Goal: Check status: Check status

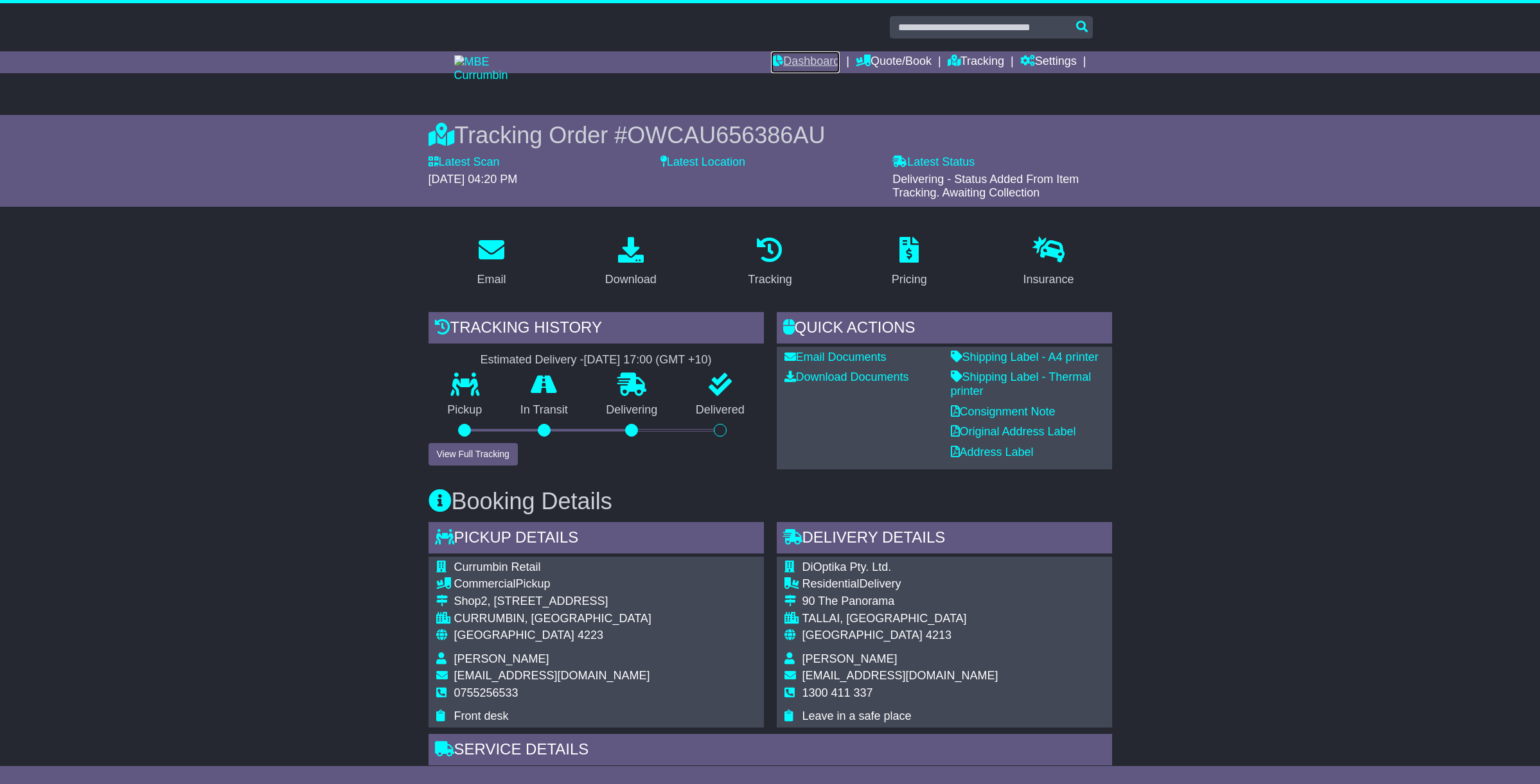
click at [800, 61] on link "Dashboard" at bounding box center [805, 62] width 69 height 22
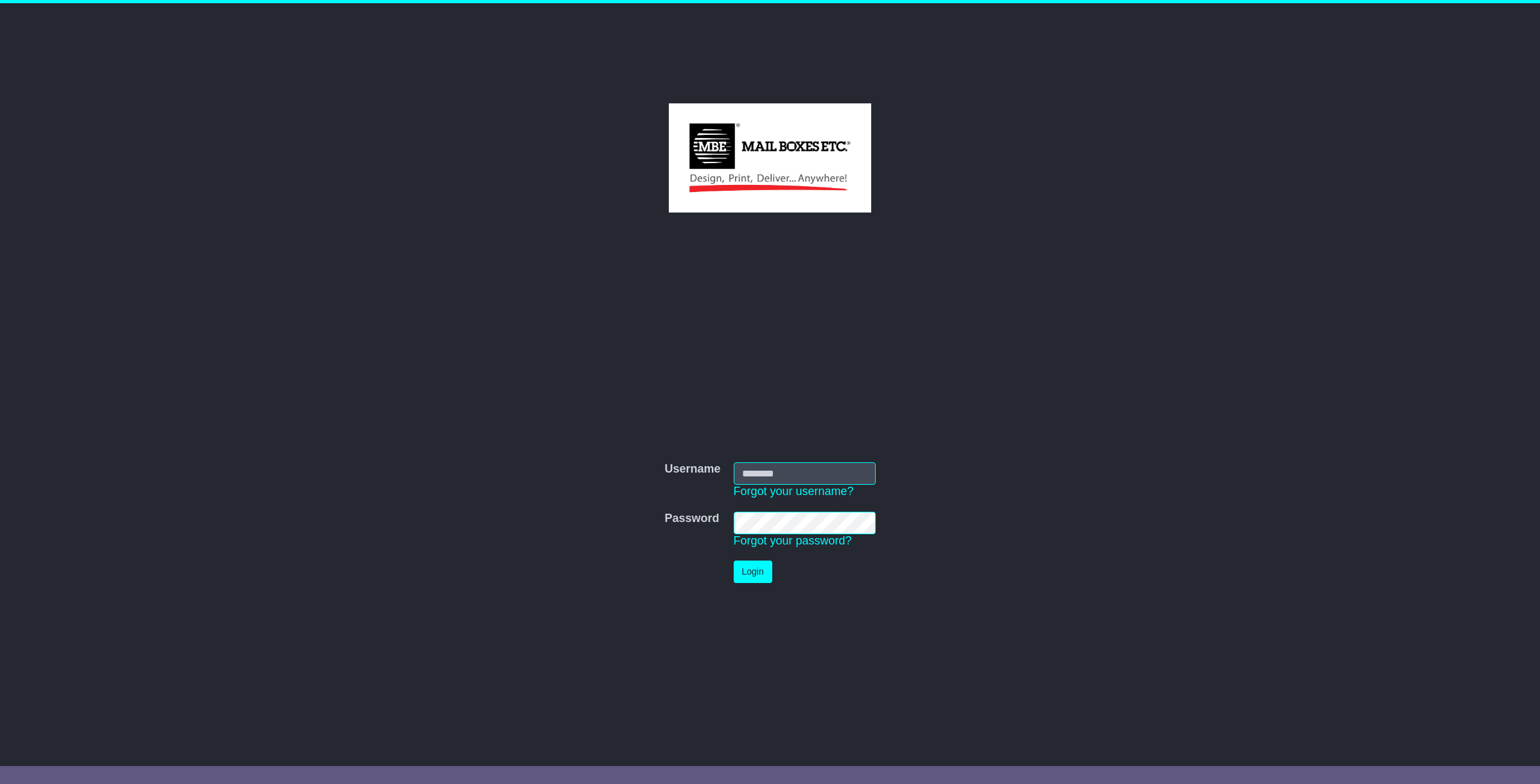
drag, startPoint x: 768, startPoint y: 469, endPoint x: 760, endPoint y: 468, distance: 8.1
click at [767, 470] on input "Username" at bounding box center [805, 473] width 142 height 23
type input "**********"
click at [748, 572] on button "Login" at bounding box center [753, 572] width 39 height 23
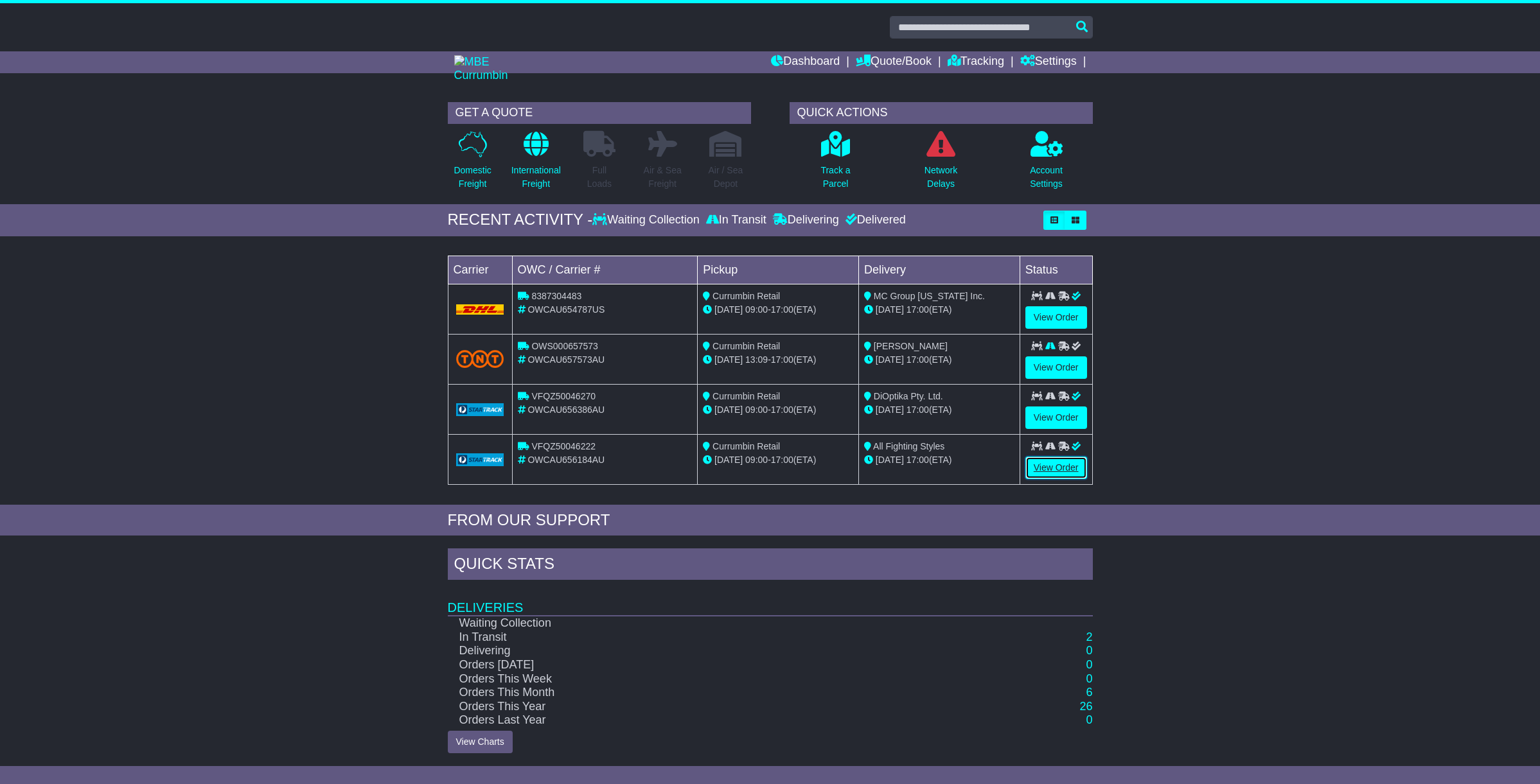
click at [1058, 472] on link "View Order" at bounding box center [1056, 467] width 61 height 23
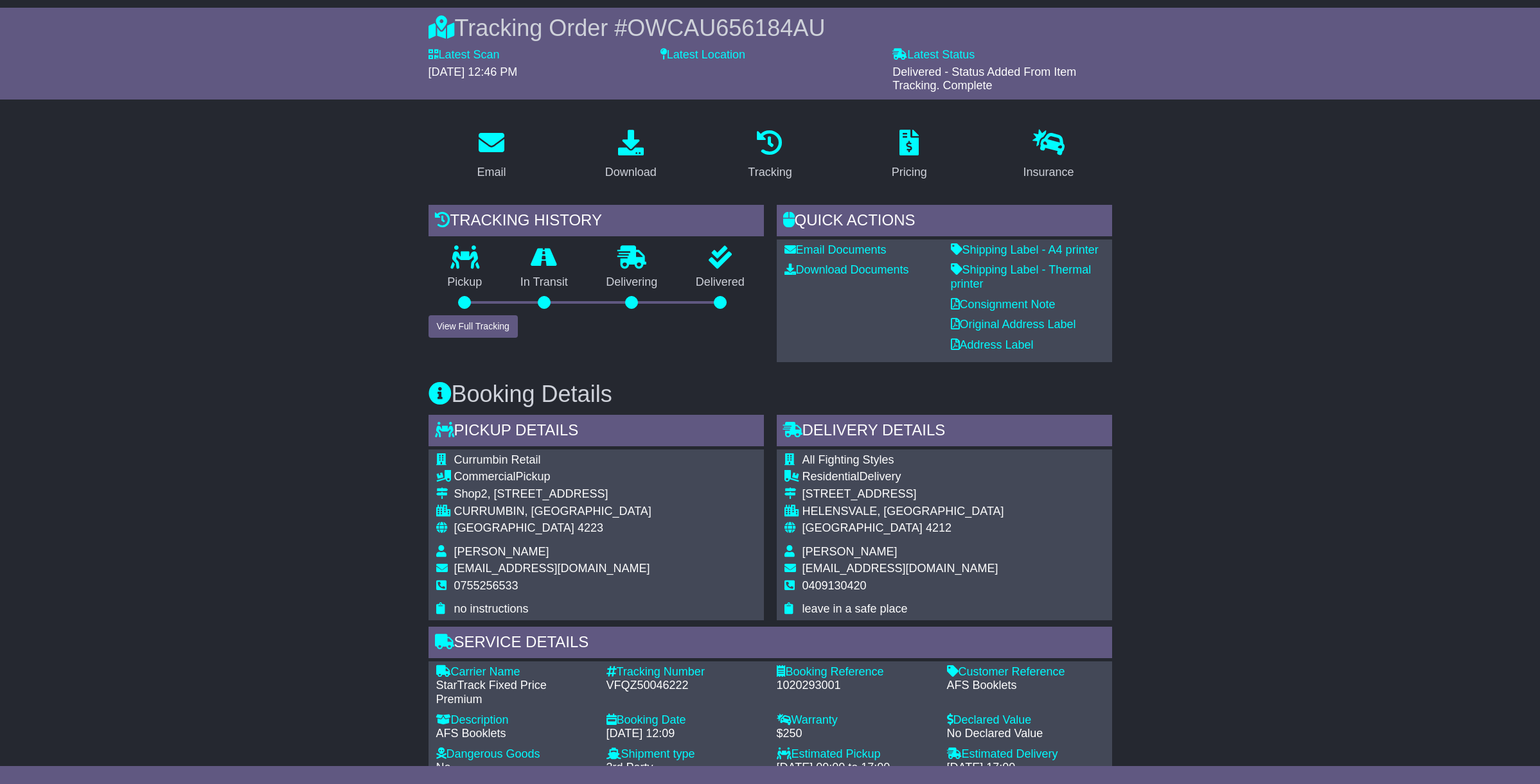
scroll to position [133, 0]
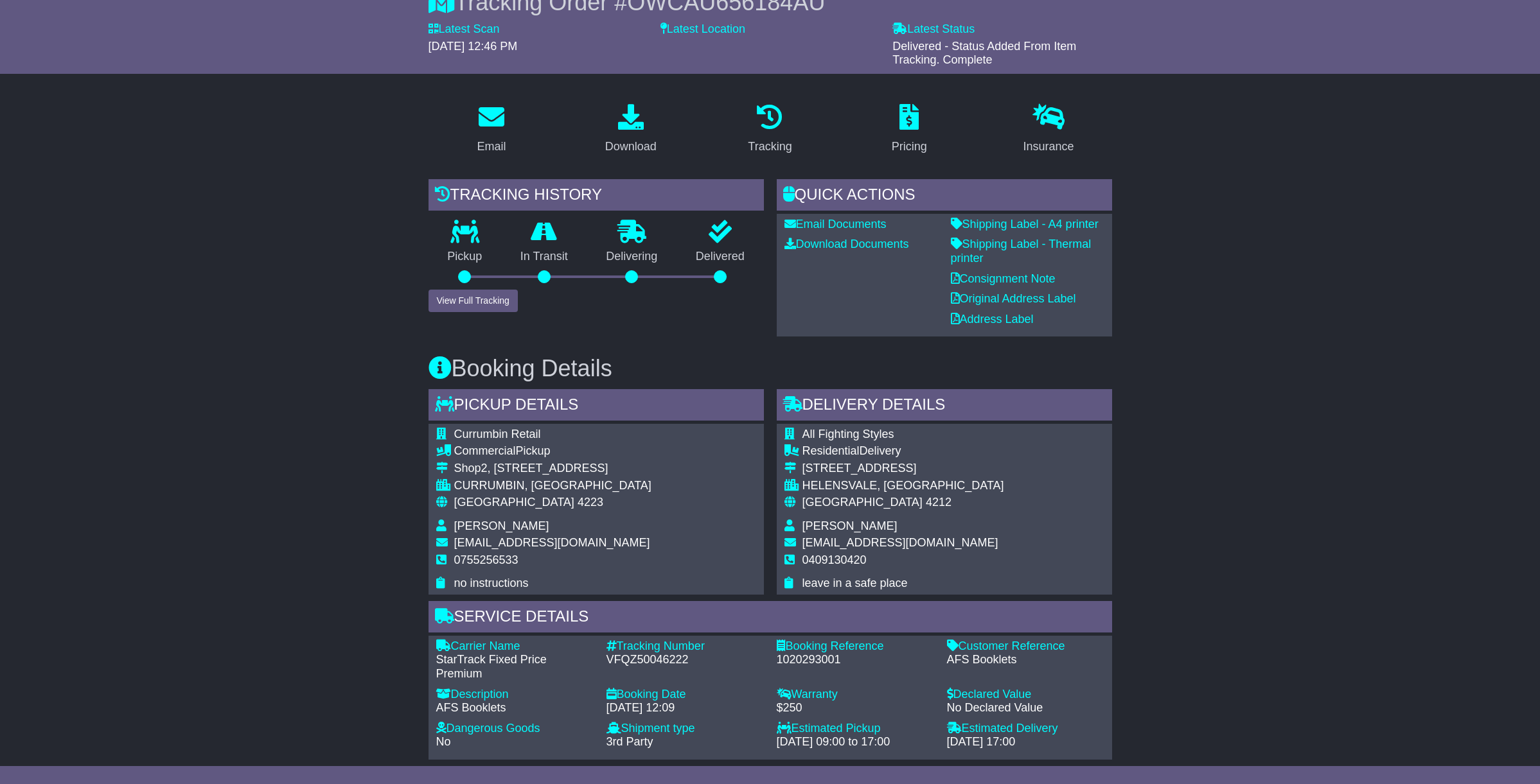
click at [1108, 488] on div "All Fighting Styles Residential Delivery Unit 21/70 Ridgevale Drive HELENSVALE,…" at bounding box center [944, 510] width 335 height 171
click at [1157, 500] on div "Email Download Tracking Pricing Insurance" at bounding box center [770, 671] width 1540 height 1156
click at [1151, 327] on div "Email Download Tracking Pricing Insurance" at bounding box center [770, 671] width 1540 height 1156
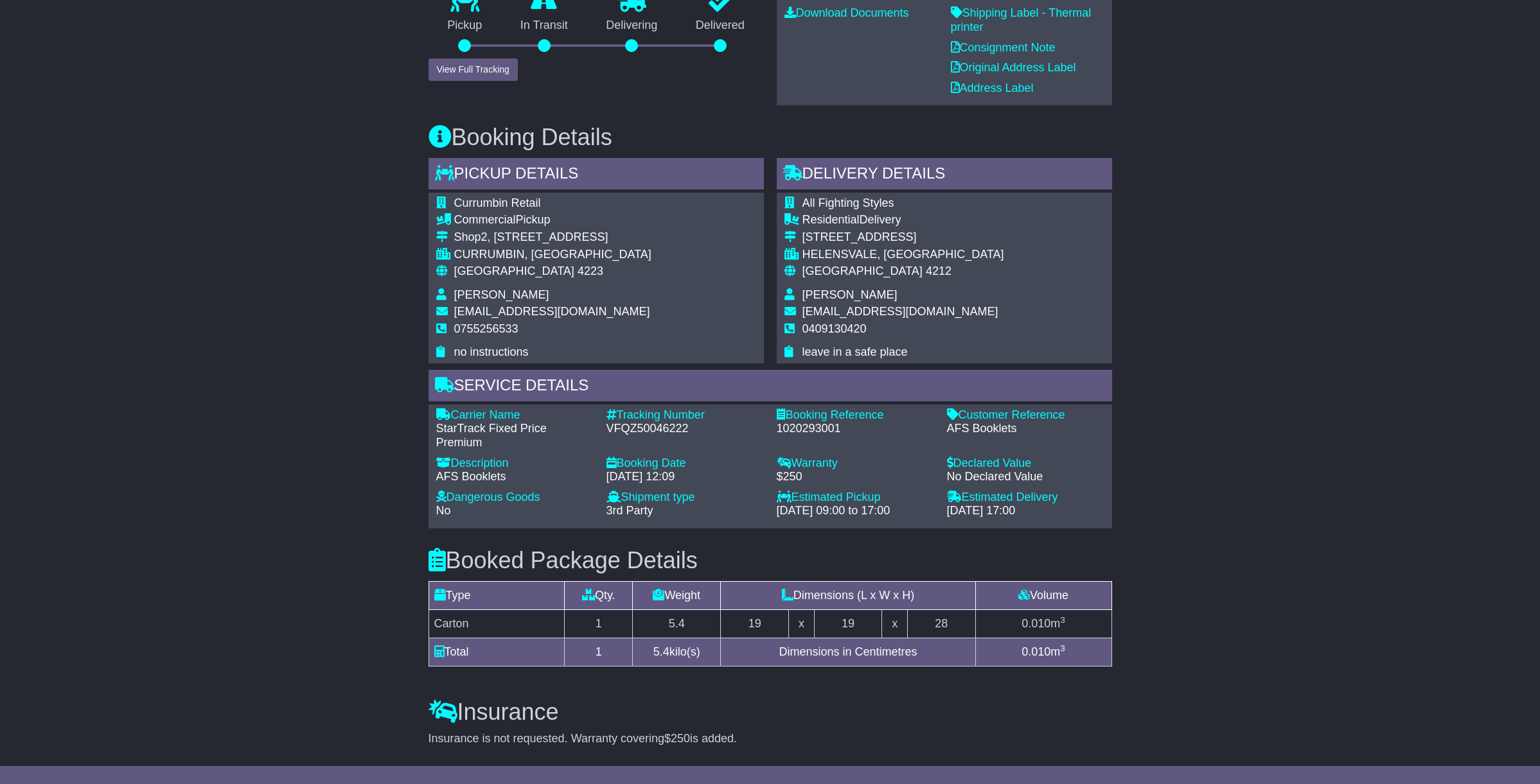
scroll to position [0, 0]
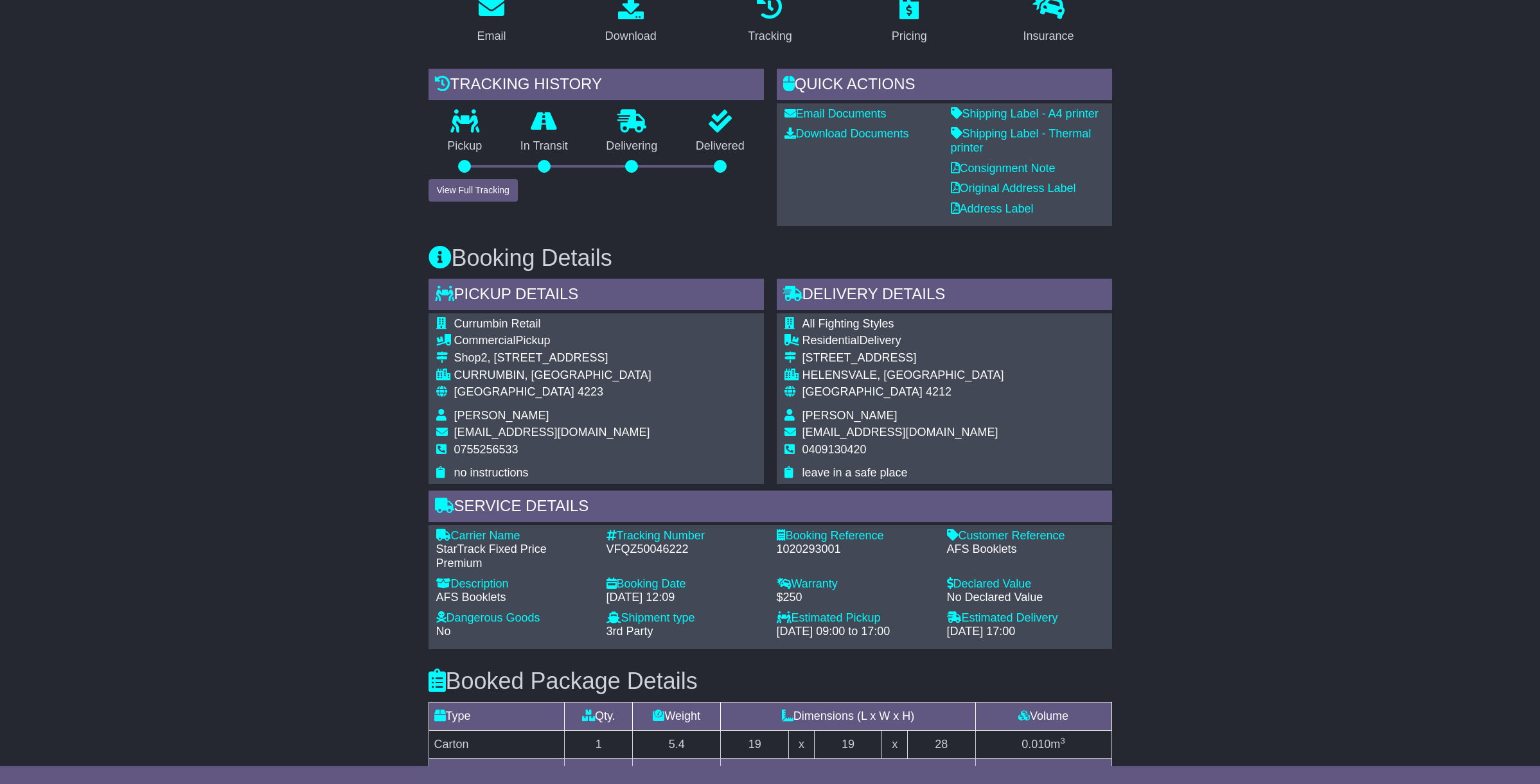
scroll to position [267, 0]
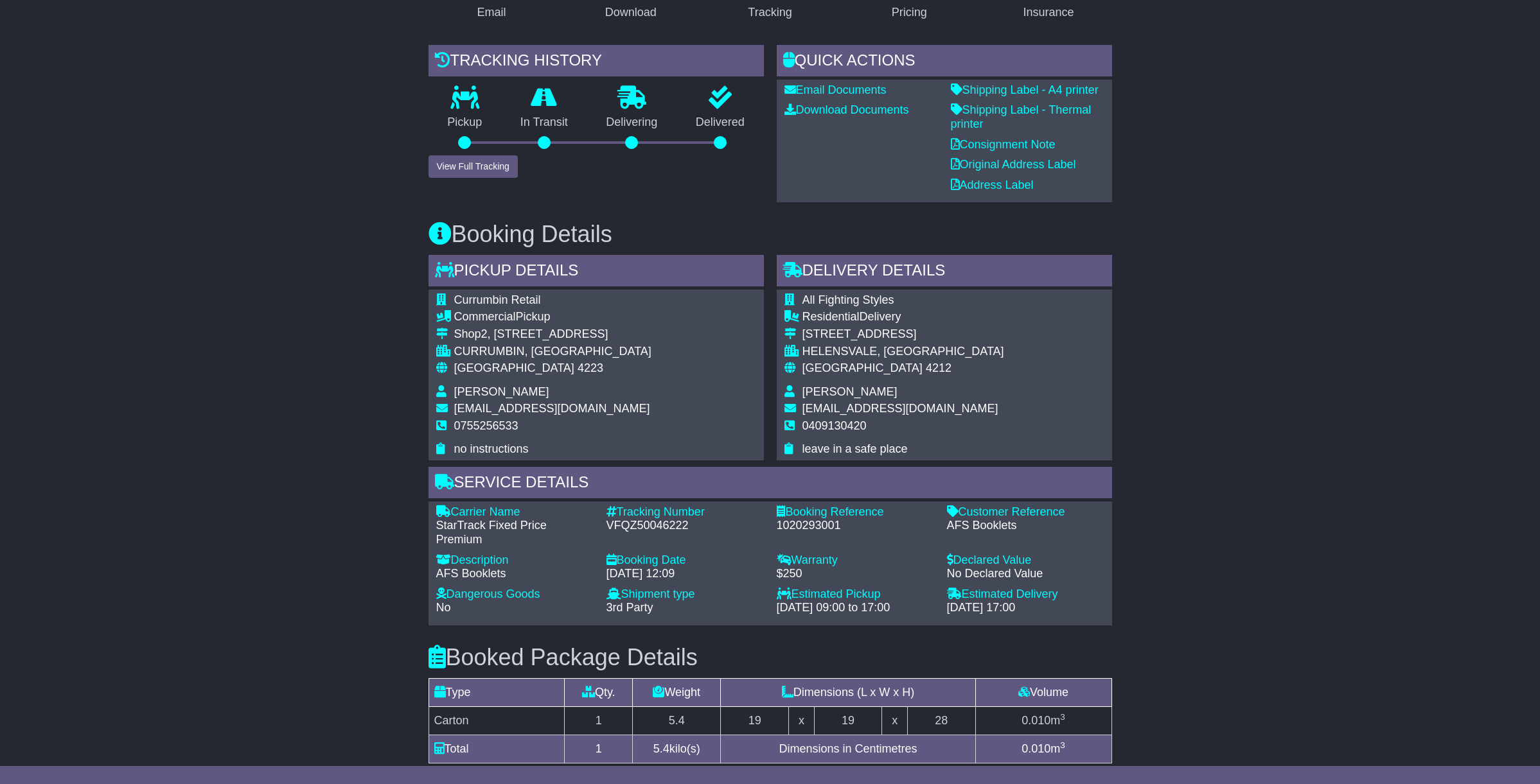
click at [338, 215] on div "Email Download Tracking Pricing Insurance" at bounding box center [770, 537] width 1540 height 1156
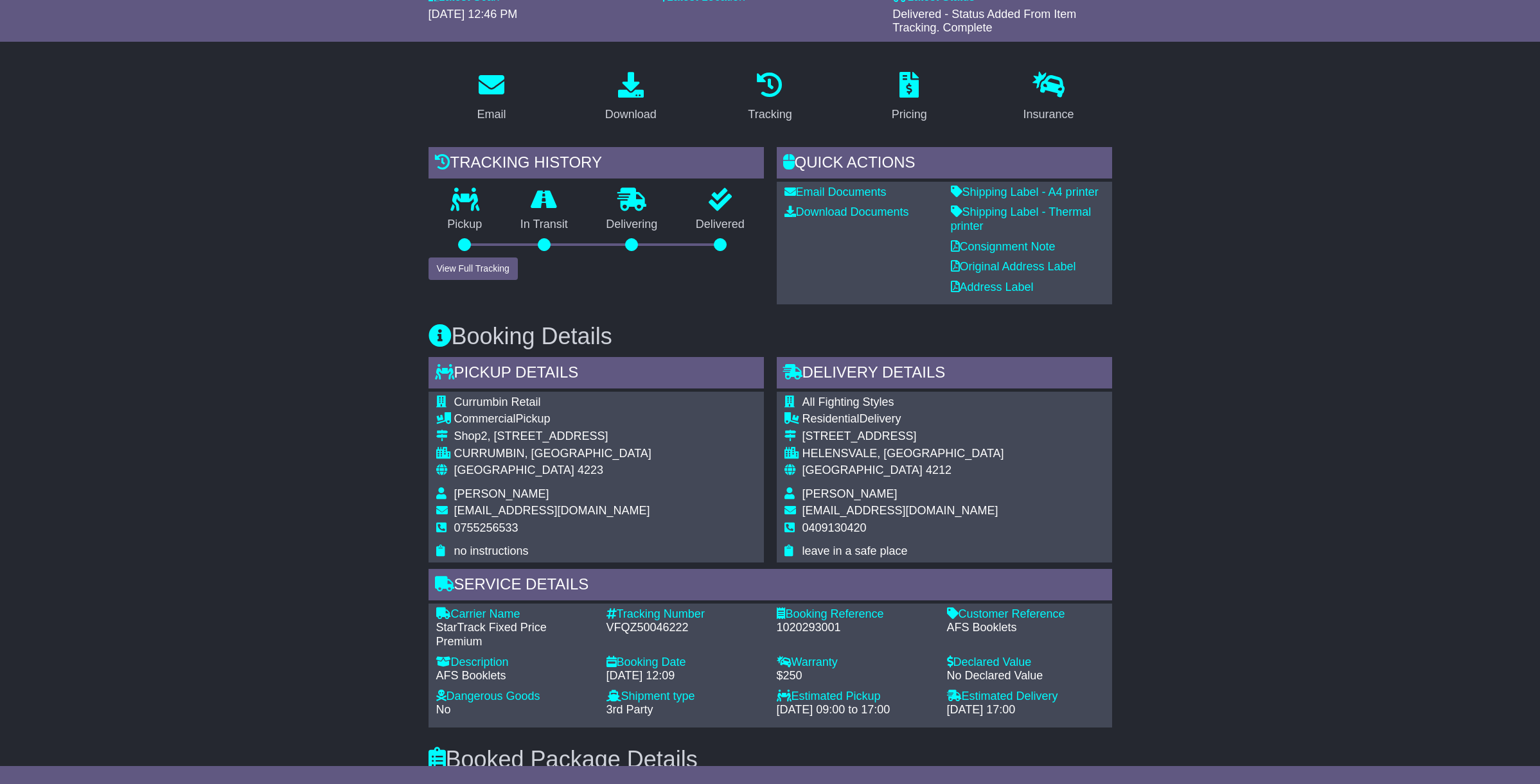
scroll to position [0, 0]
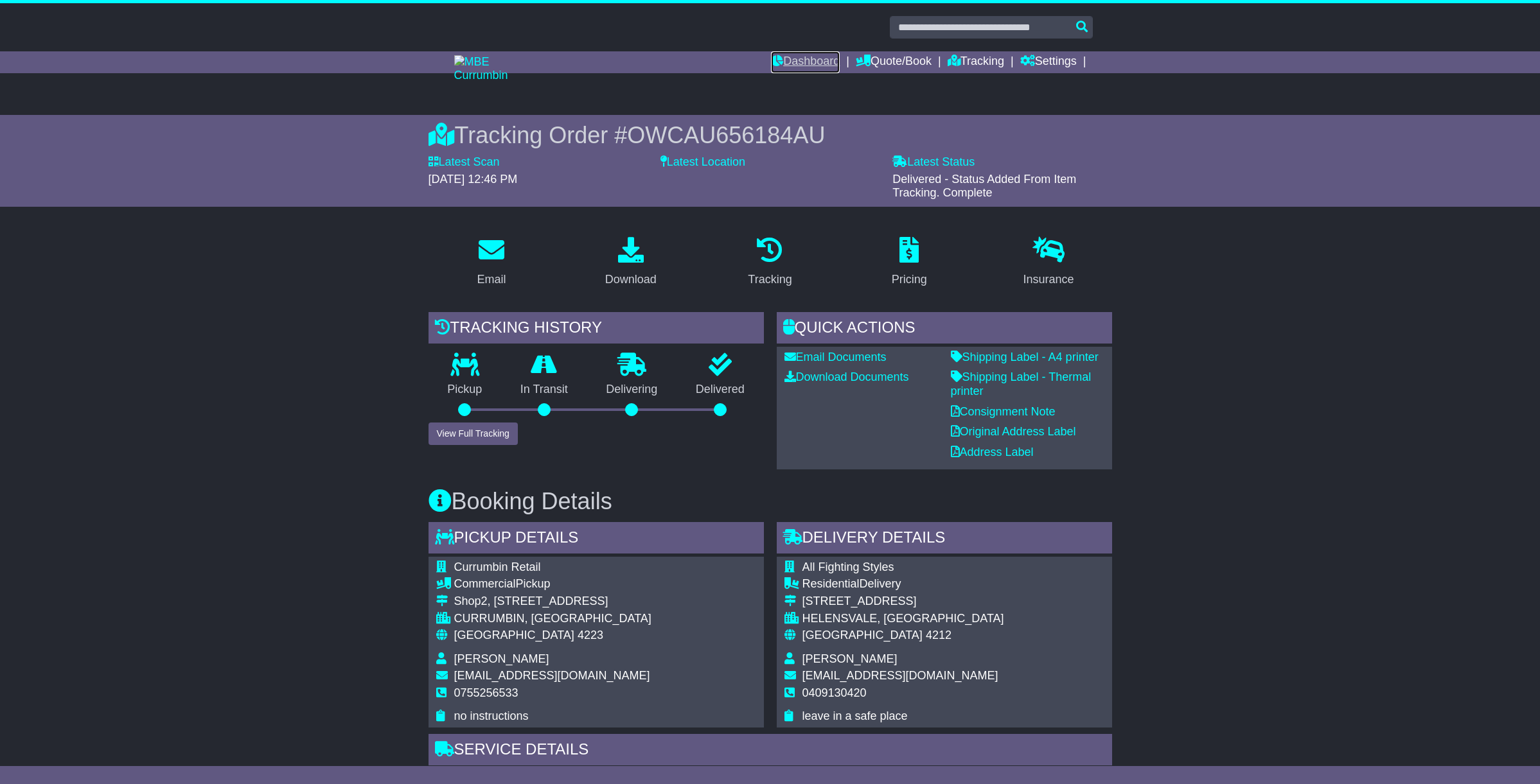
click at [801, 66] on link "Dashboard" at bounding box center [805, 62] width 69 height 22
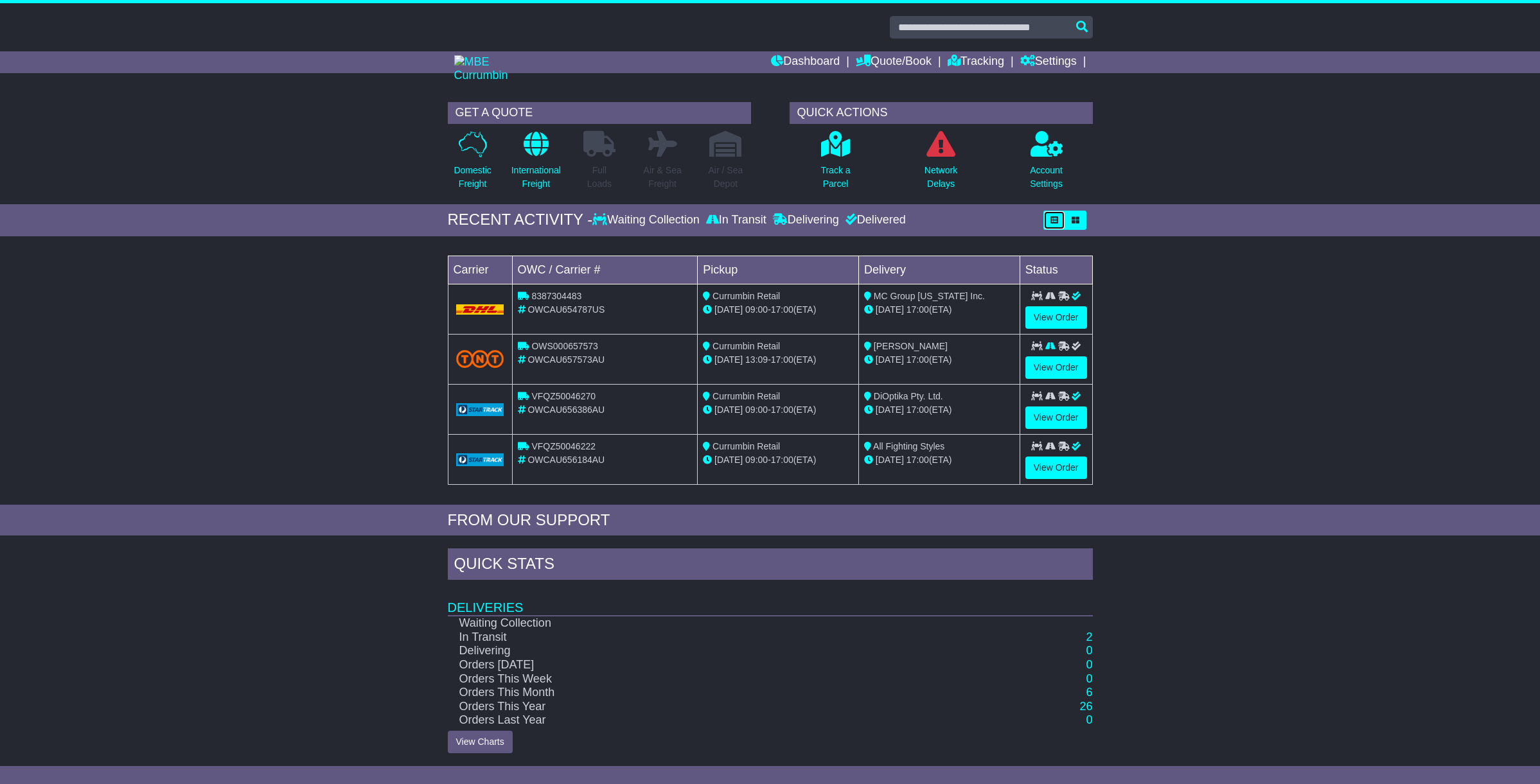
click at [1062, 220] on button "button" at bounding box center [1054, 220] width 22 height 19
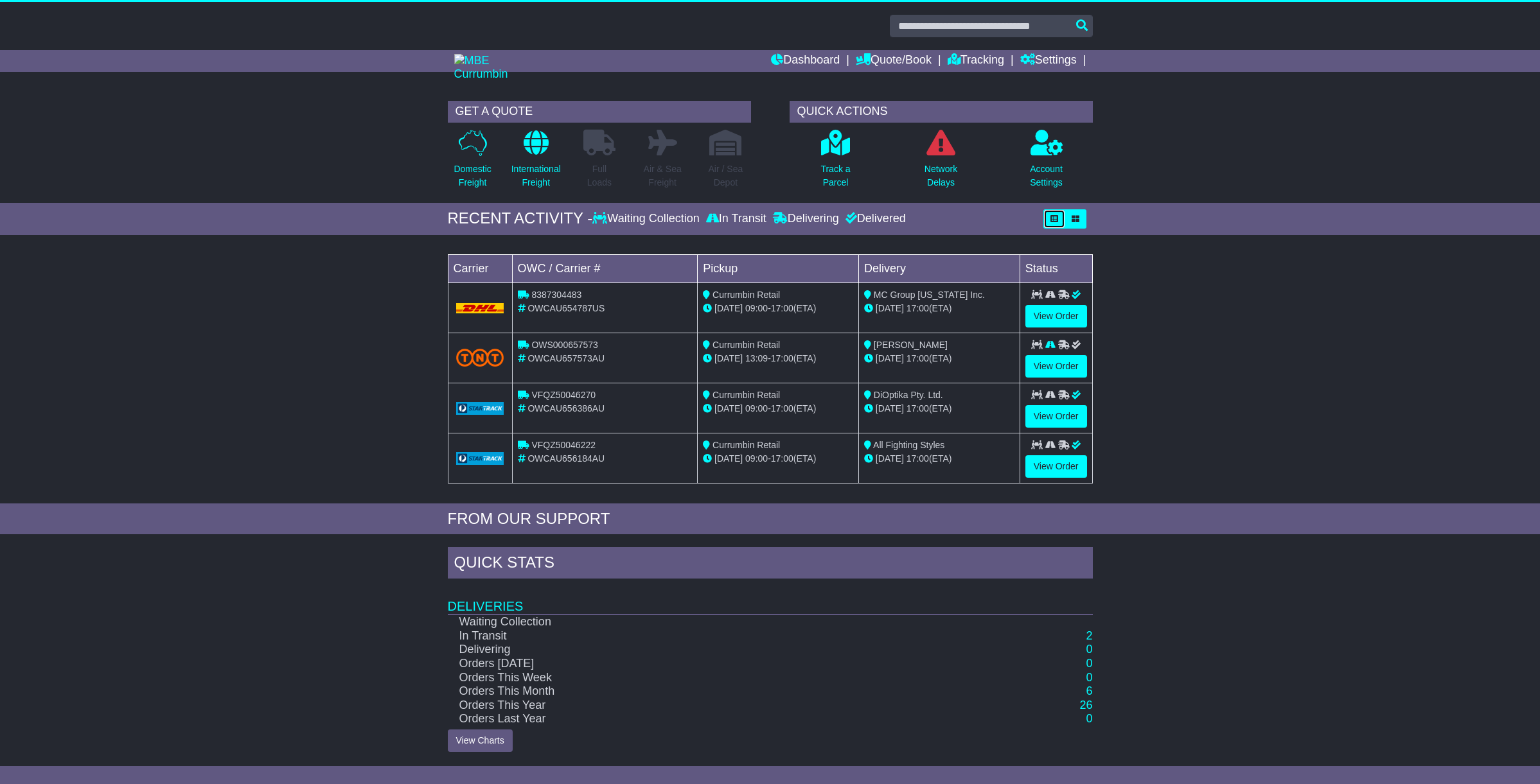
scroll to position [1, 0]
click at [399, 320] on div "Loading... No bookings found Carrier OWC / Carrier # Pickup Delivery Status 838…" at bounding box center [770, 373] width 1540 height 262
click at [1050, 467] on link "View Order" at bounding box center [1056, 467] width 61 height 23
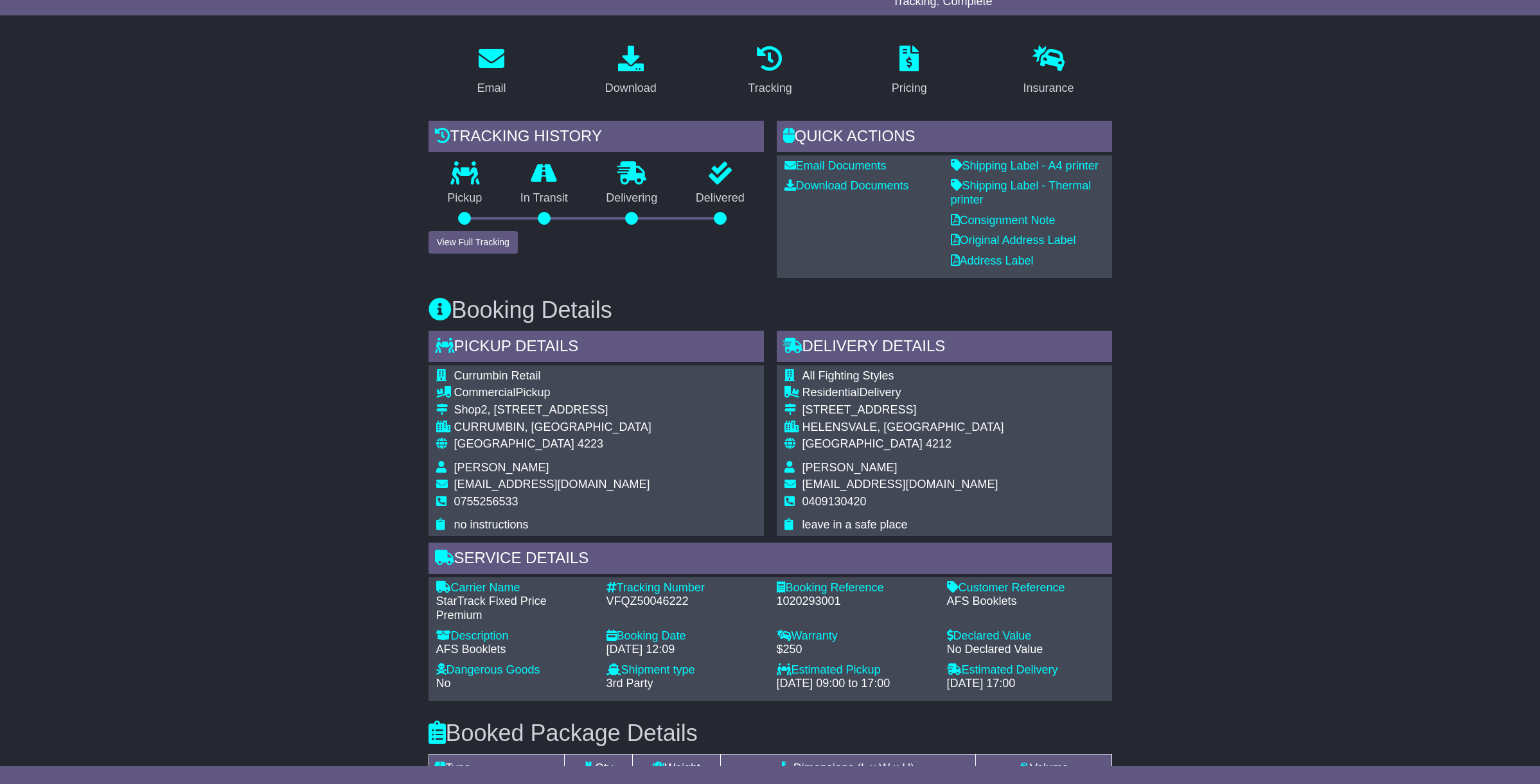
scroll to position [195, 0]
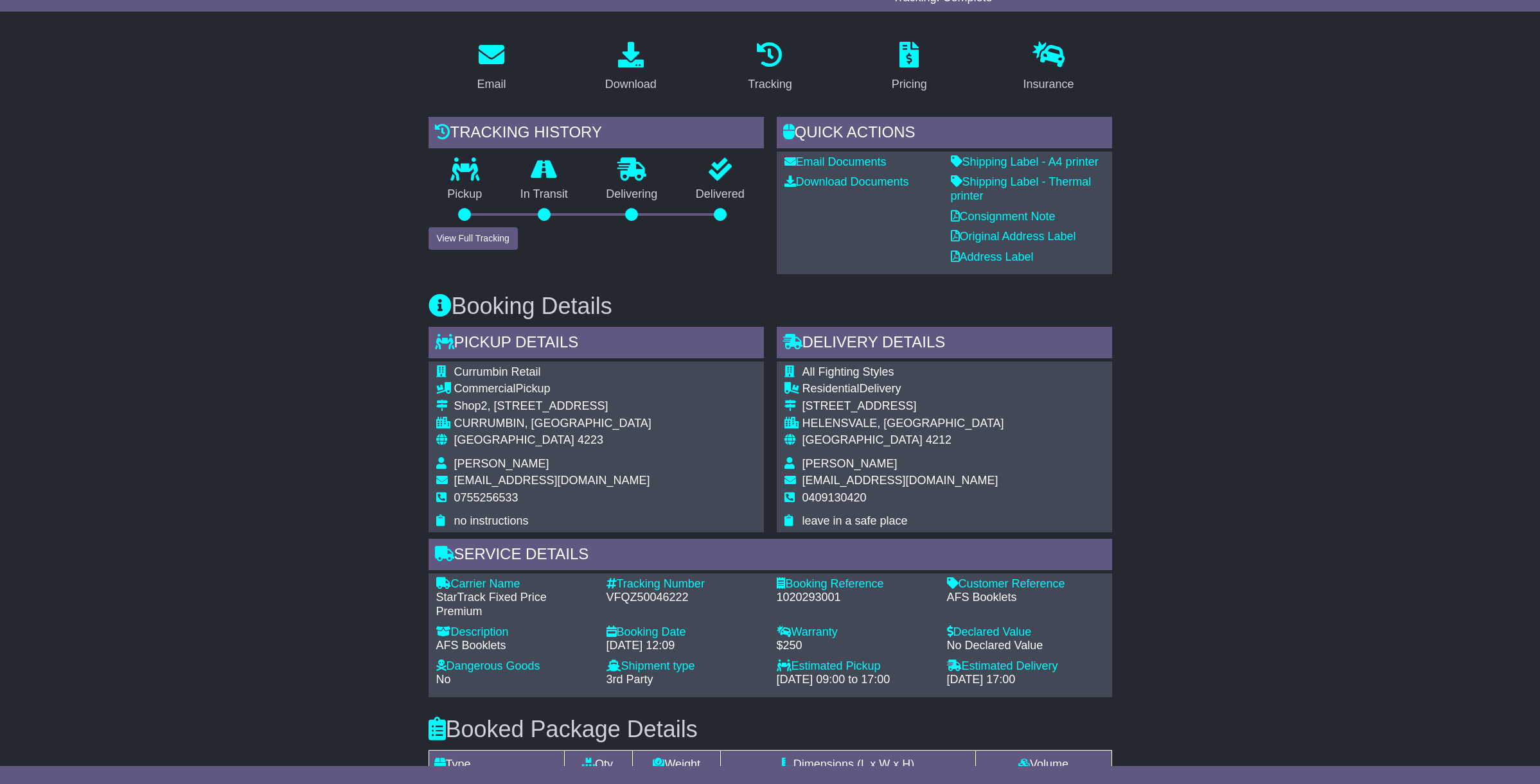
click at [929, 520] on td "leave in a safe place" at bounding box center [903, 521] width 202 height 14
click at [1233, 518] on div "Email Download Tracking Pricing Insurance" at bounding box center [770, 608] width 1540 height 1156
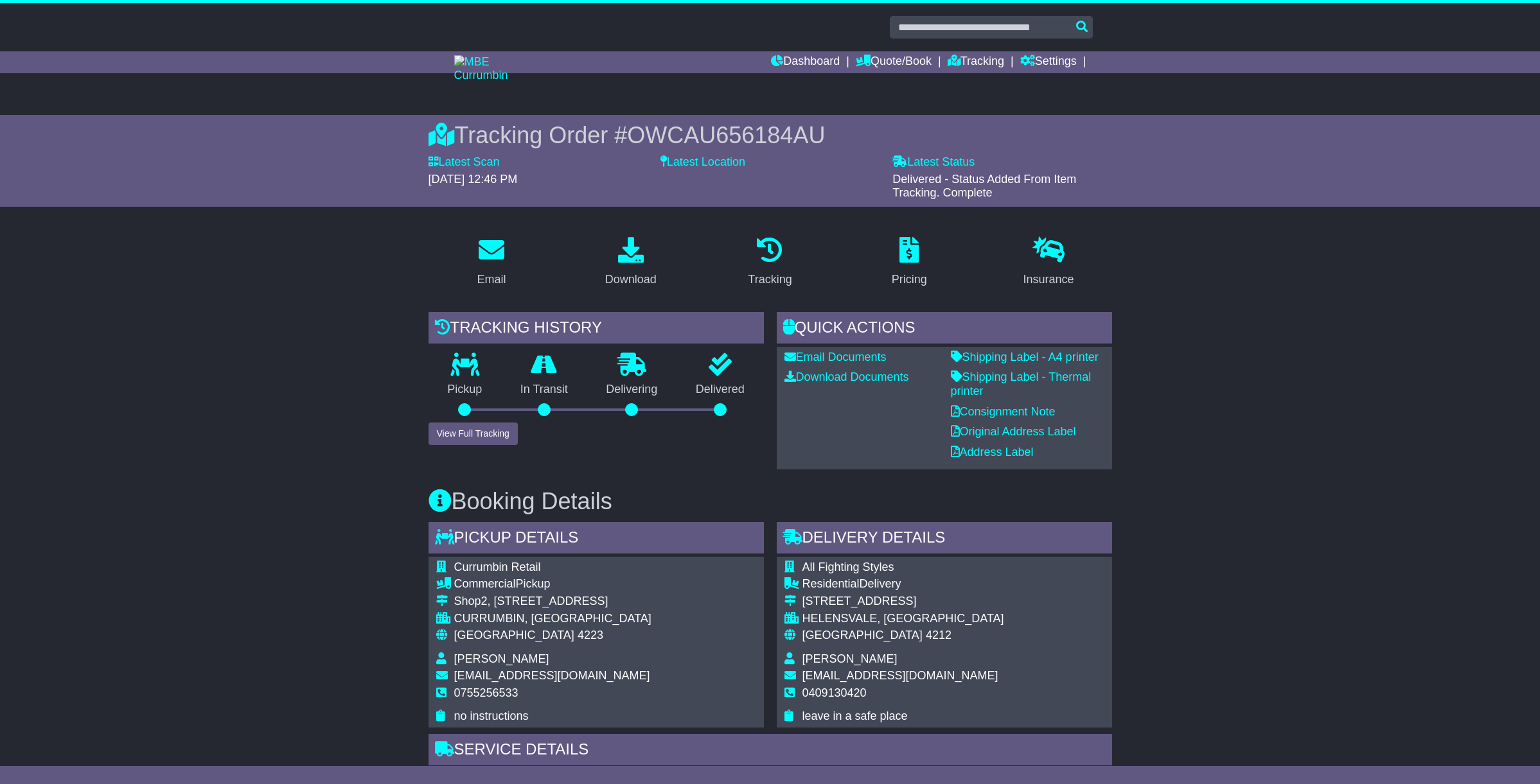
scroll to position [3, 0]
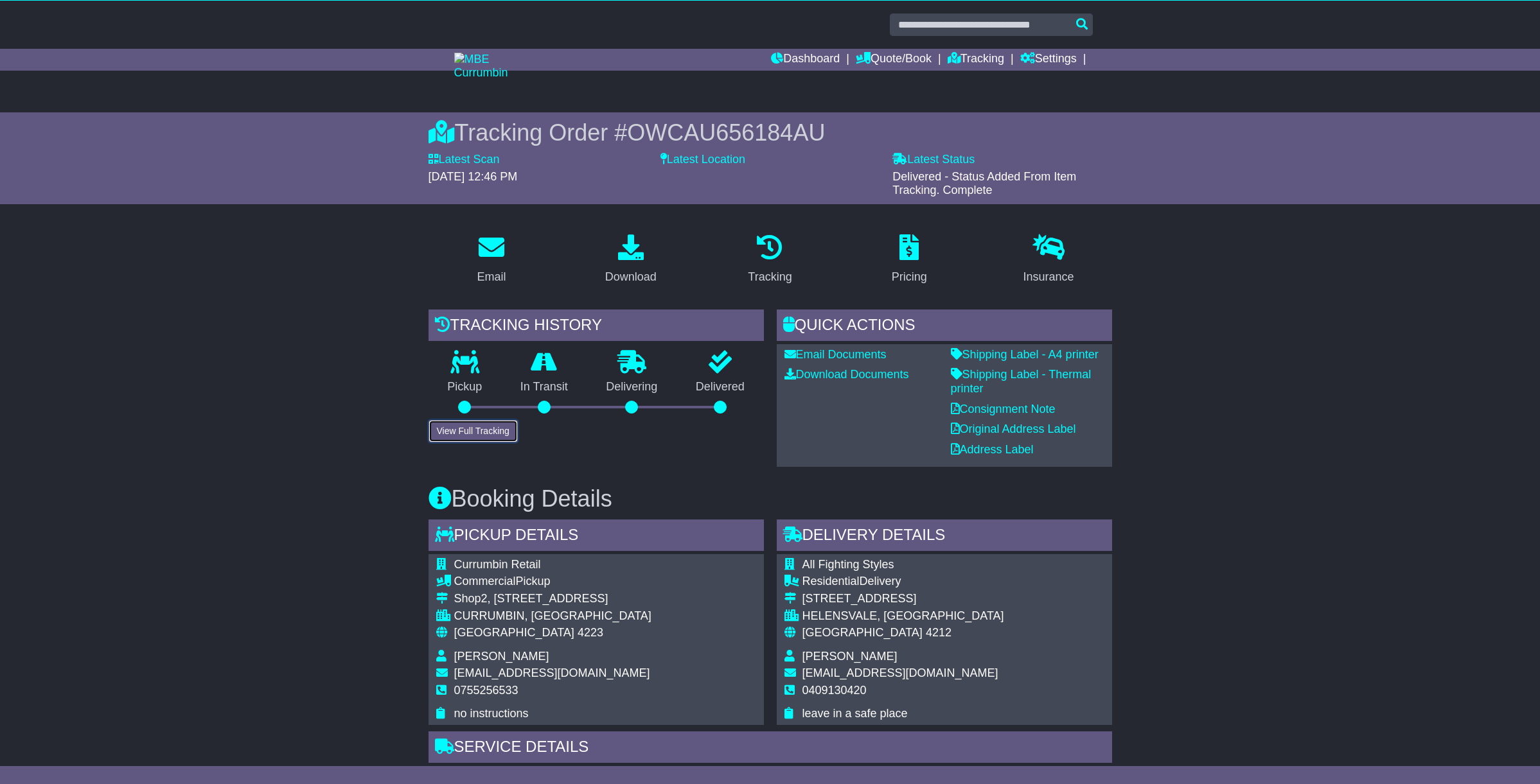
click at [472, 426] on button "View Full Tracking" at bounding box center [473, 431] width 89 height 23
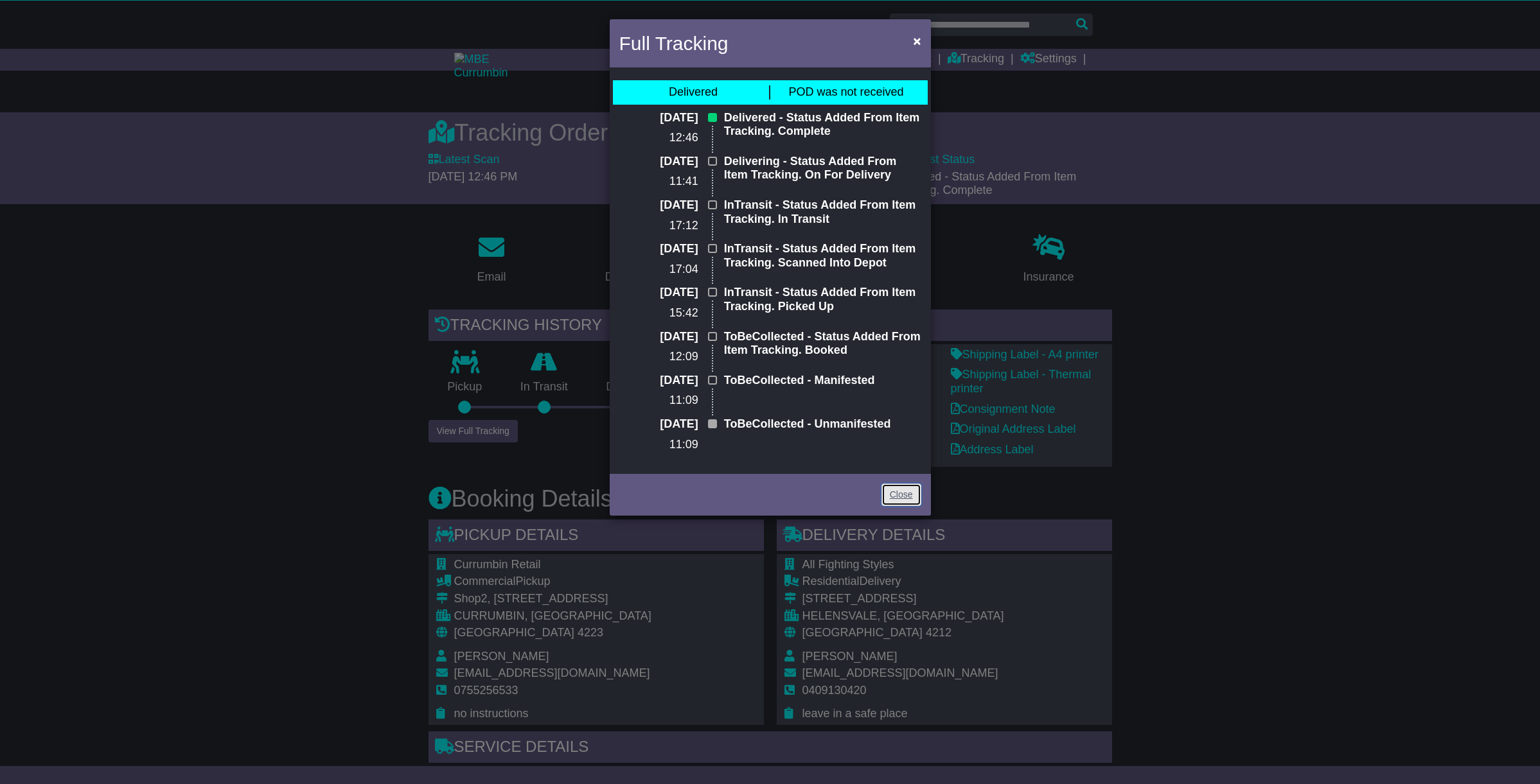
click at [904, 498] on link "Close" at bounding box center [901, 494] width 40 height 23
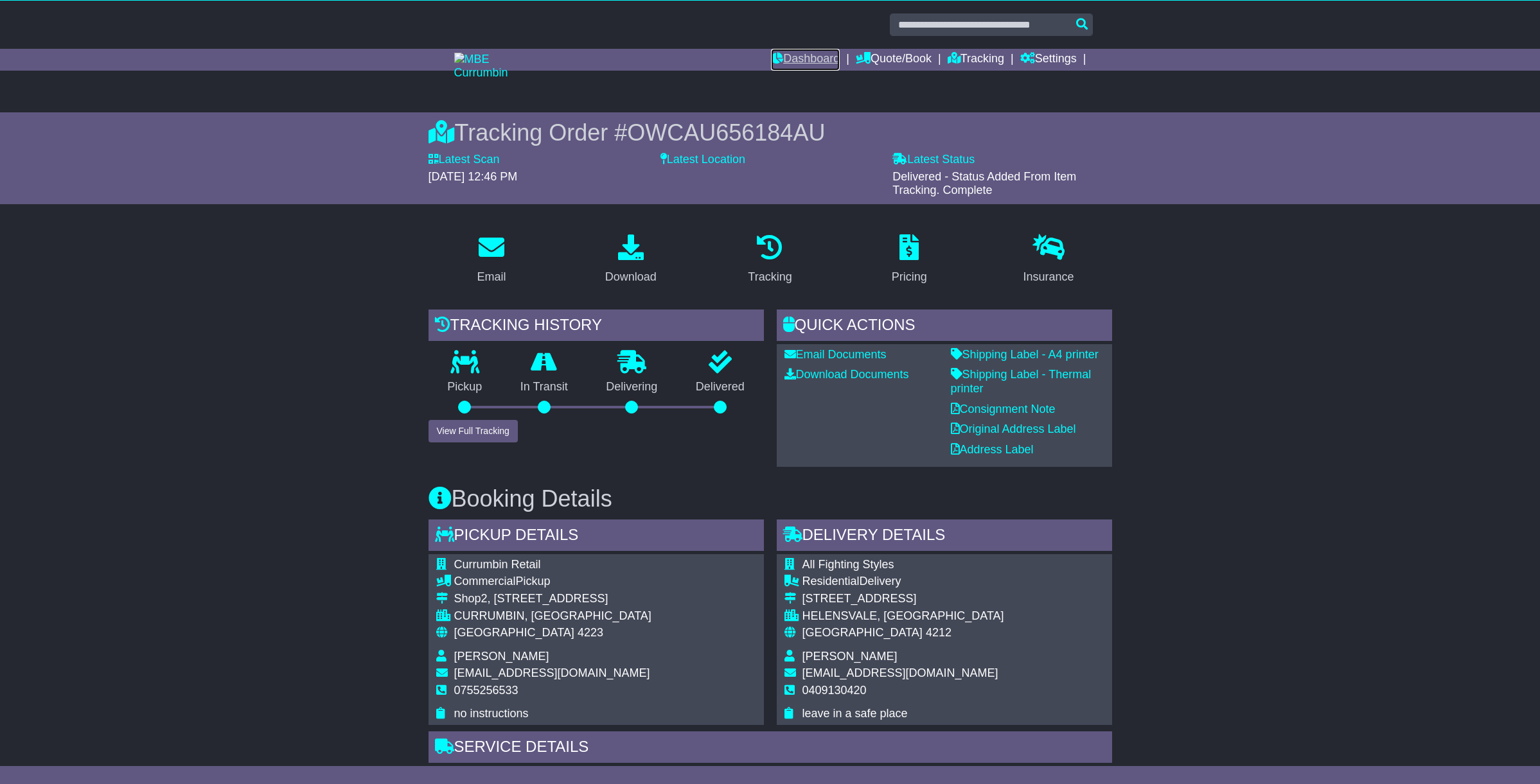
click at [808, 58] on link "Dashboard" at bounding box center [805, 60] width 69 height 22
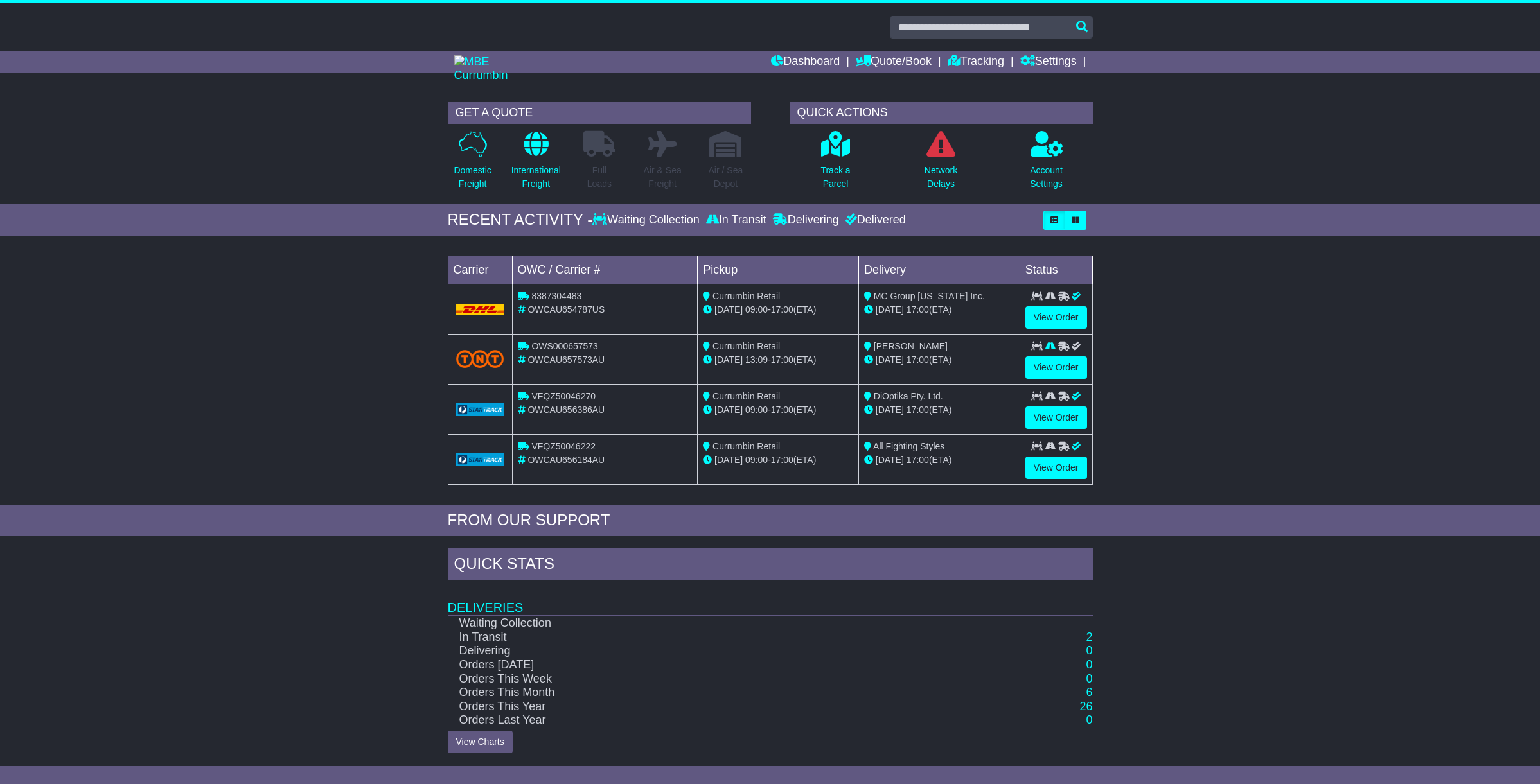
click at [473, 512] on div "FROM OUR SUPPORT" at bounding box center [770, 520] width 645 height 19
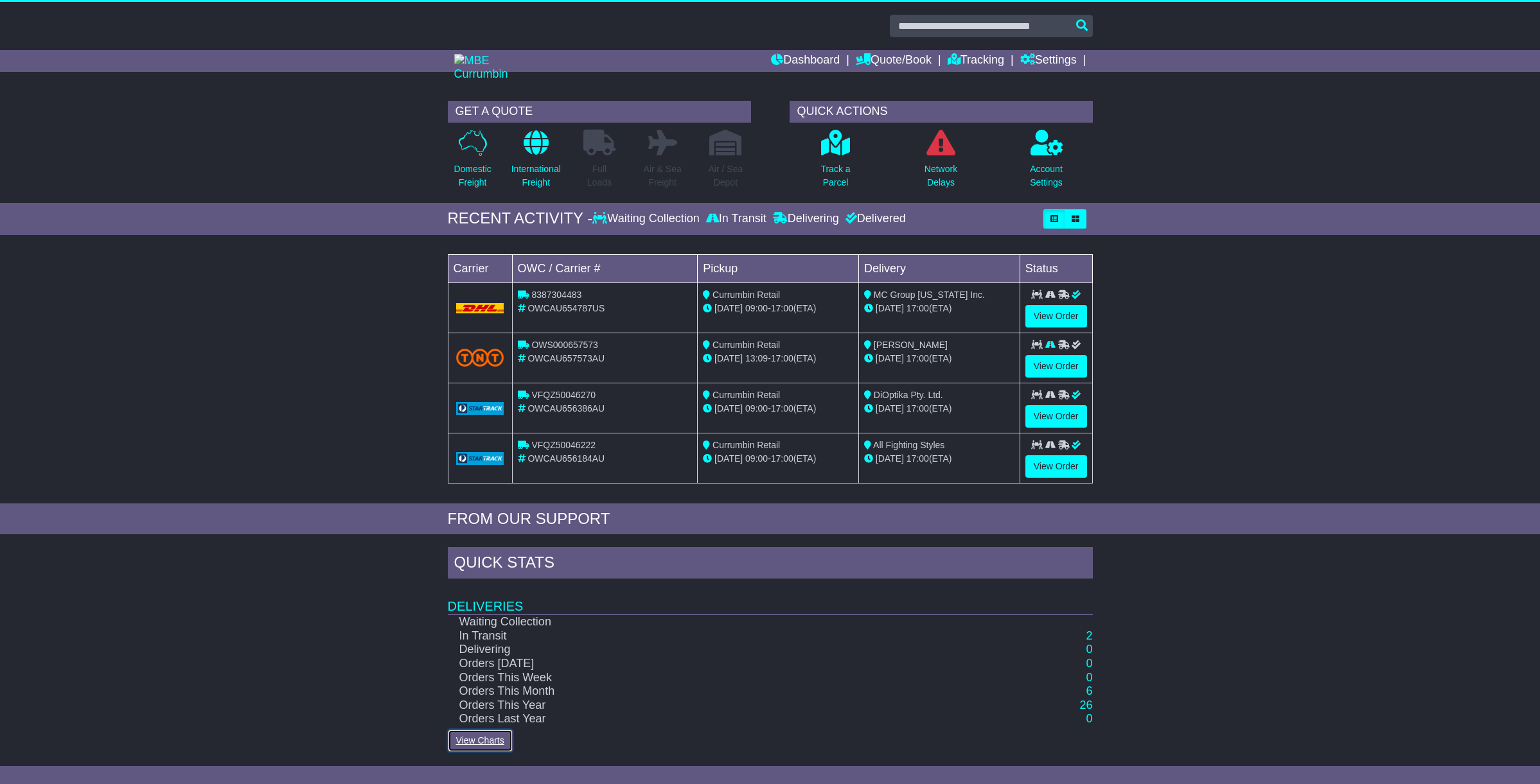
click at [472, 738] on link "View Charts" at bounding box center [480, 740] width 65 height 23
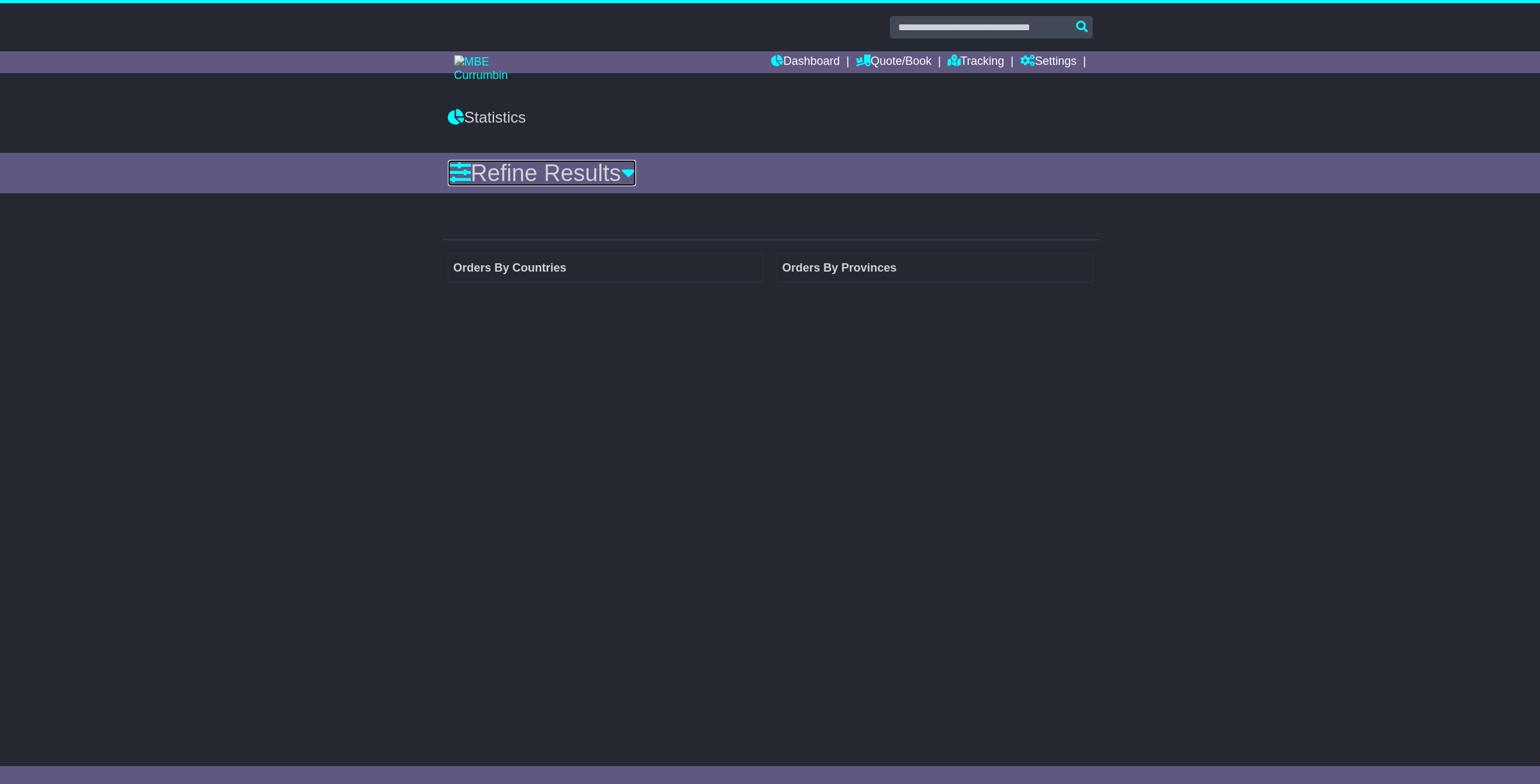
click at [631, 172] on icon at bounding box center [629, 173] width 15 height 23
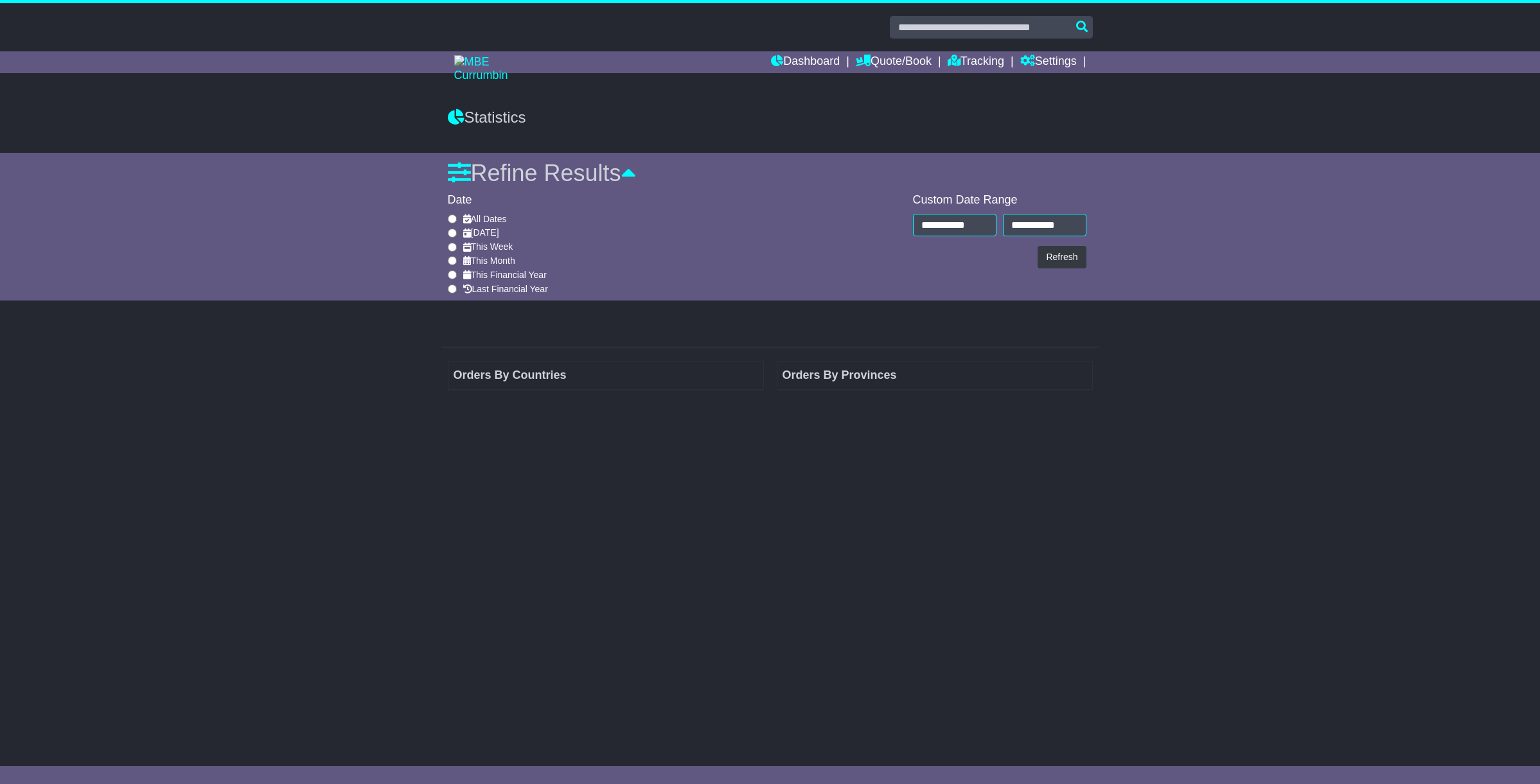
click at [488, 264] on label "This Month" at bounding box center [489, 261] width 52 height 11
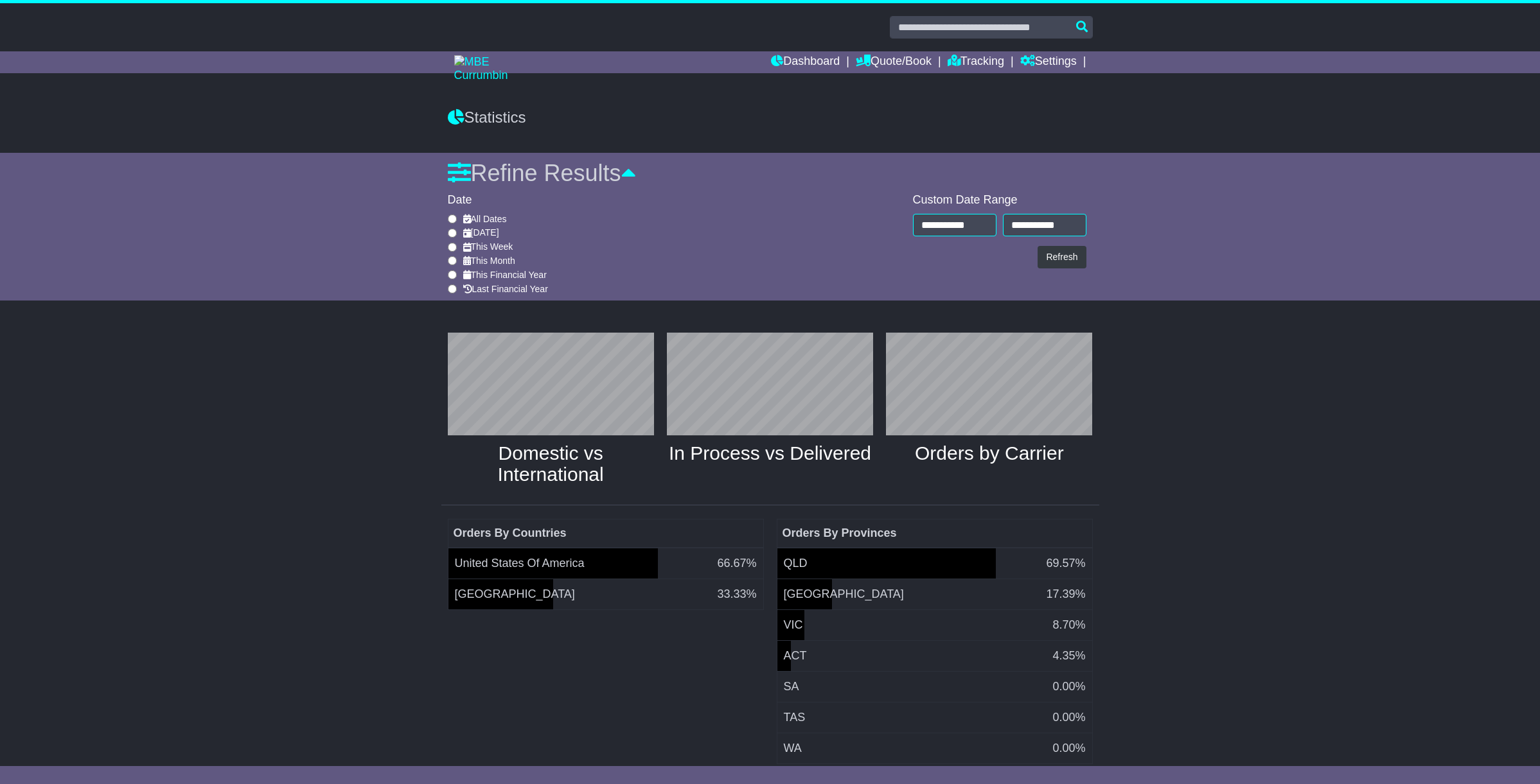
scroll to position [32, 0]
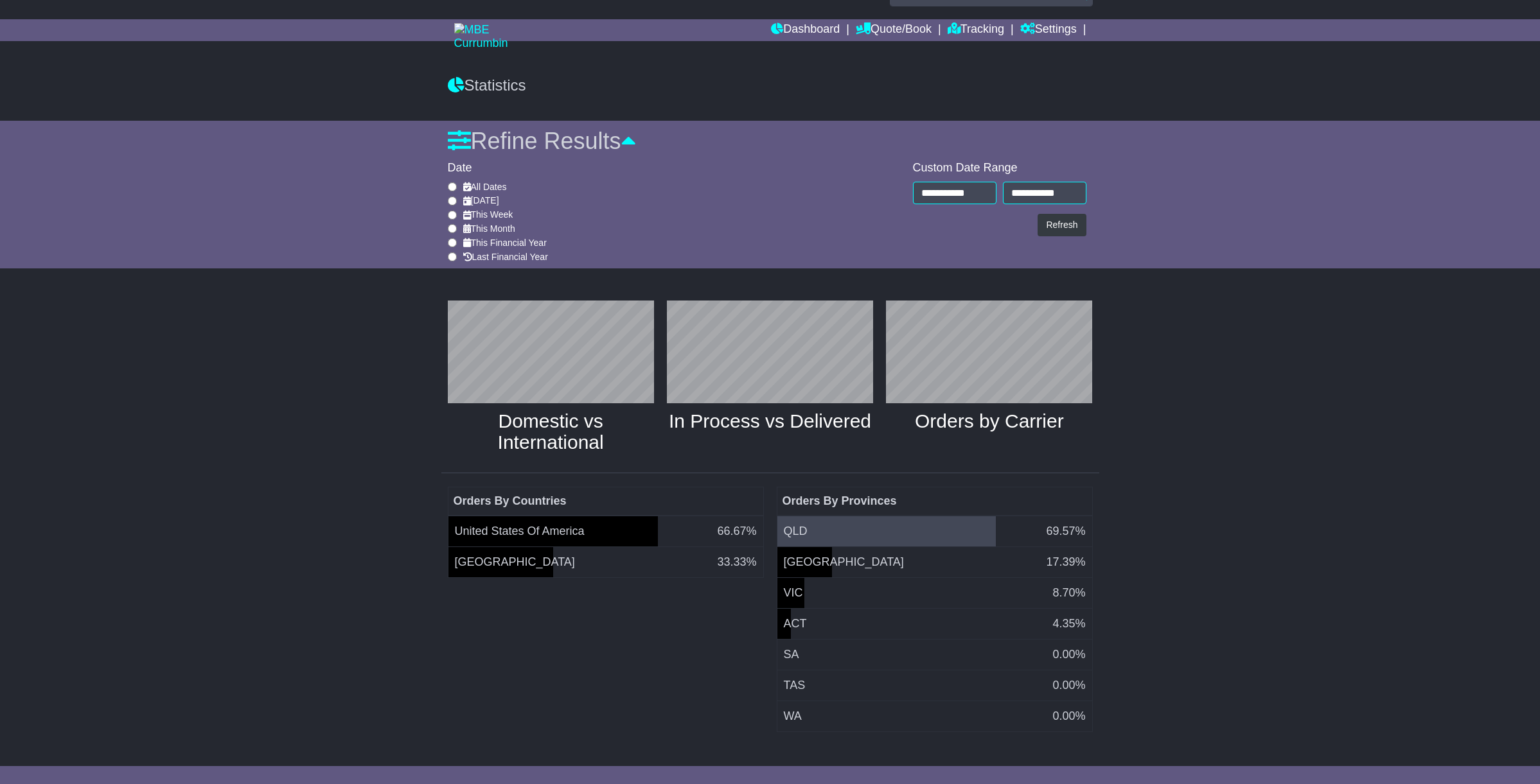
click at [826, 530] on td "QLD 69.57%" at bounding box center [935, 531] width 315 height 31
click at [851, 530] on td "QLD 69.57%" at bounding box center [935, 531] width 315 height 31
click at [584, 136] on link "Refine Results" at bounding box center [542, 141] width 188 height 26
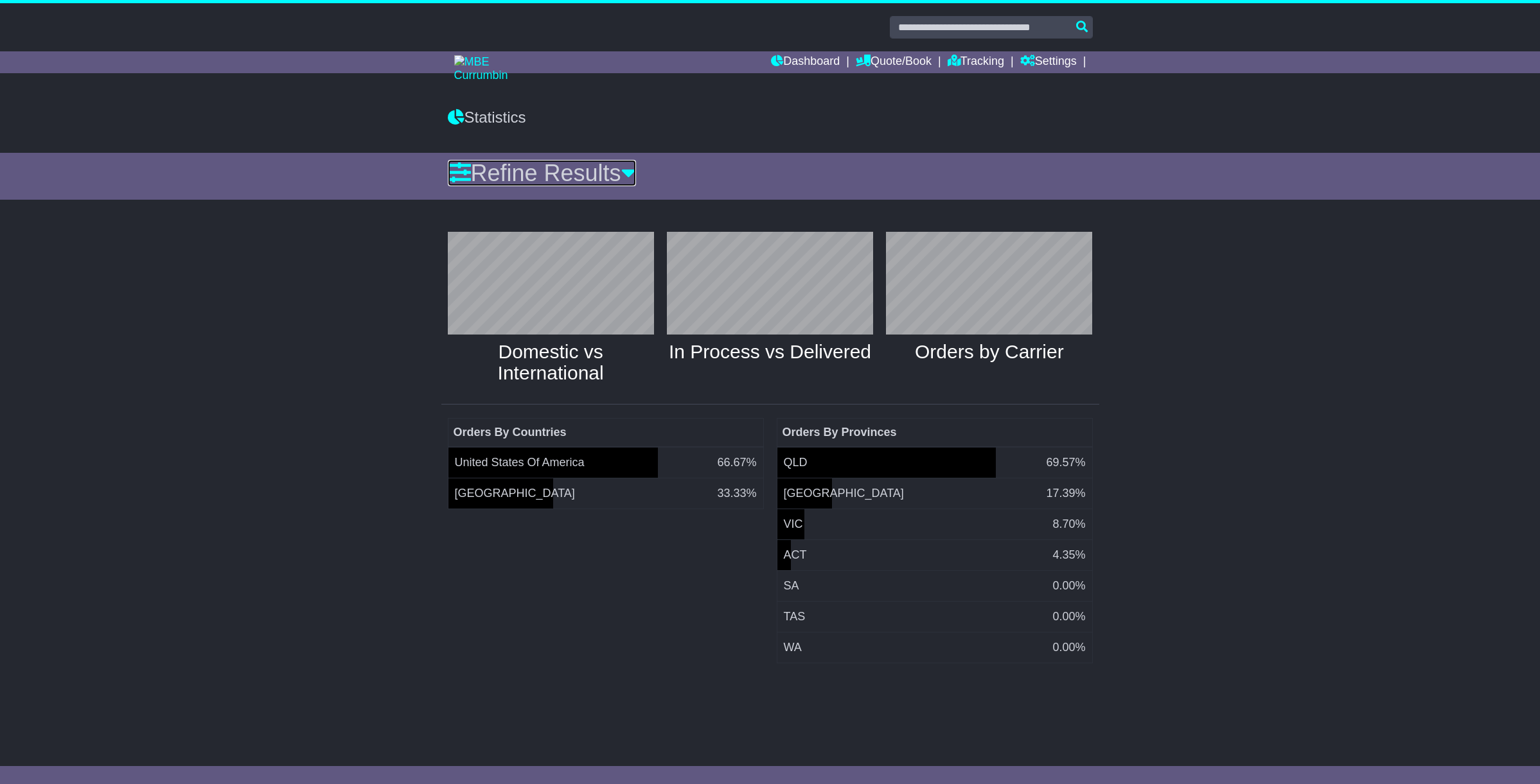
scroll to position [0, 0]
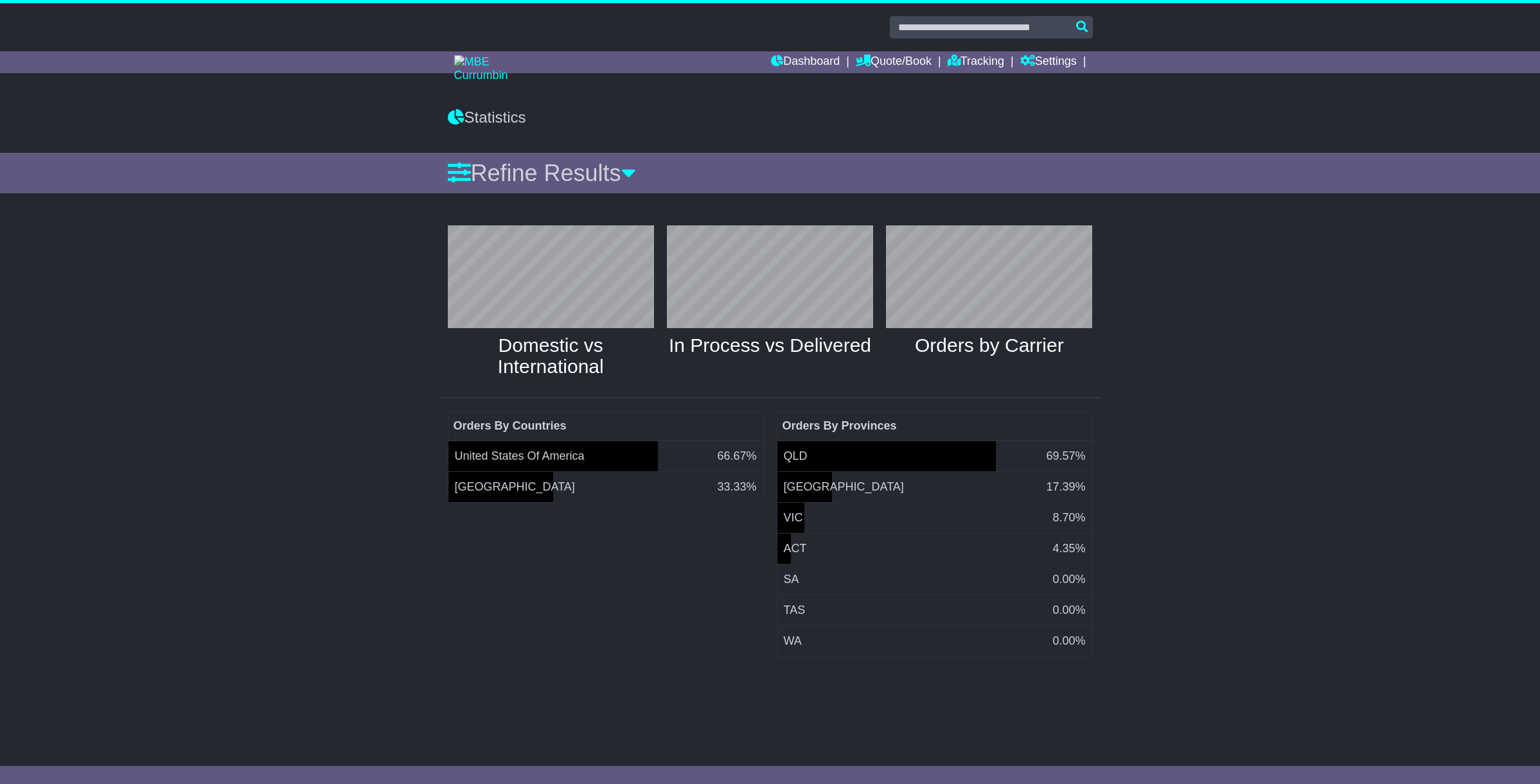
drag, startPoint x: 410, startPoint y: 126, endPoint x: 268, endPoint y: 38, distance: 167.1
click at [410, 126] on div "Statistics" at bounding box center [770, 124] width 1540 height 57
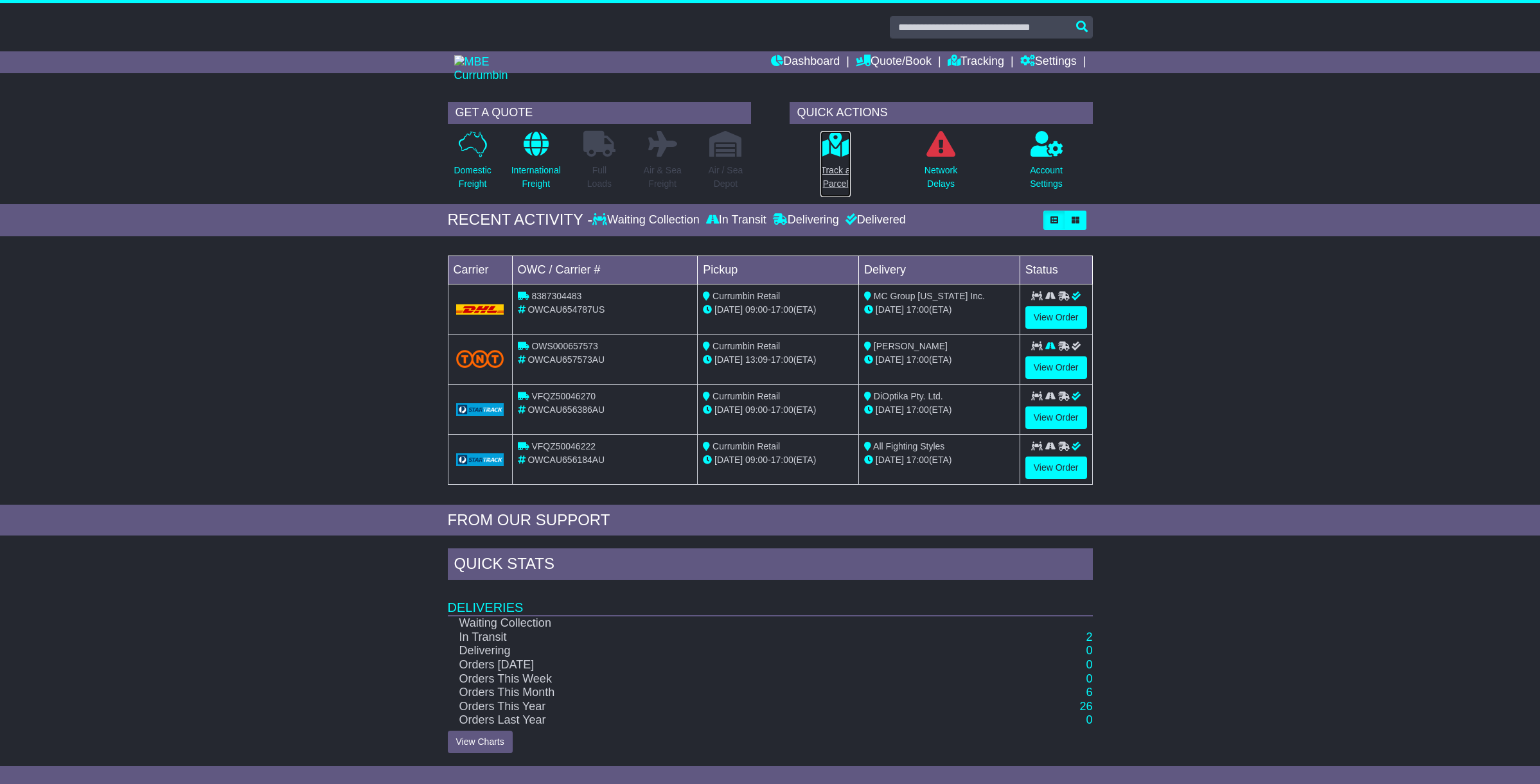
click at [832, 148] on icon at bounding box center [835, 143] width 29 height 26
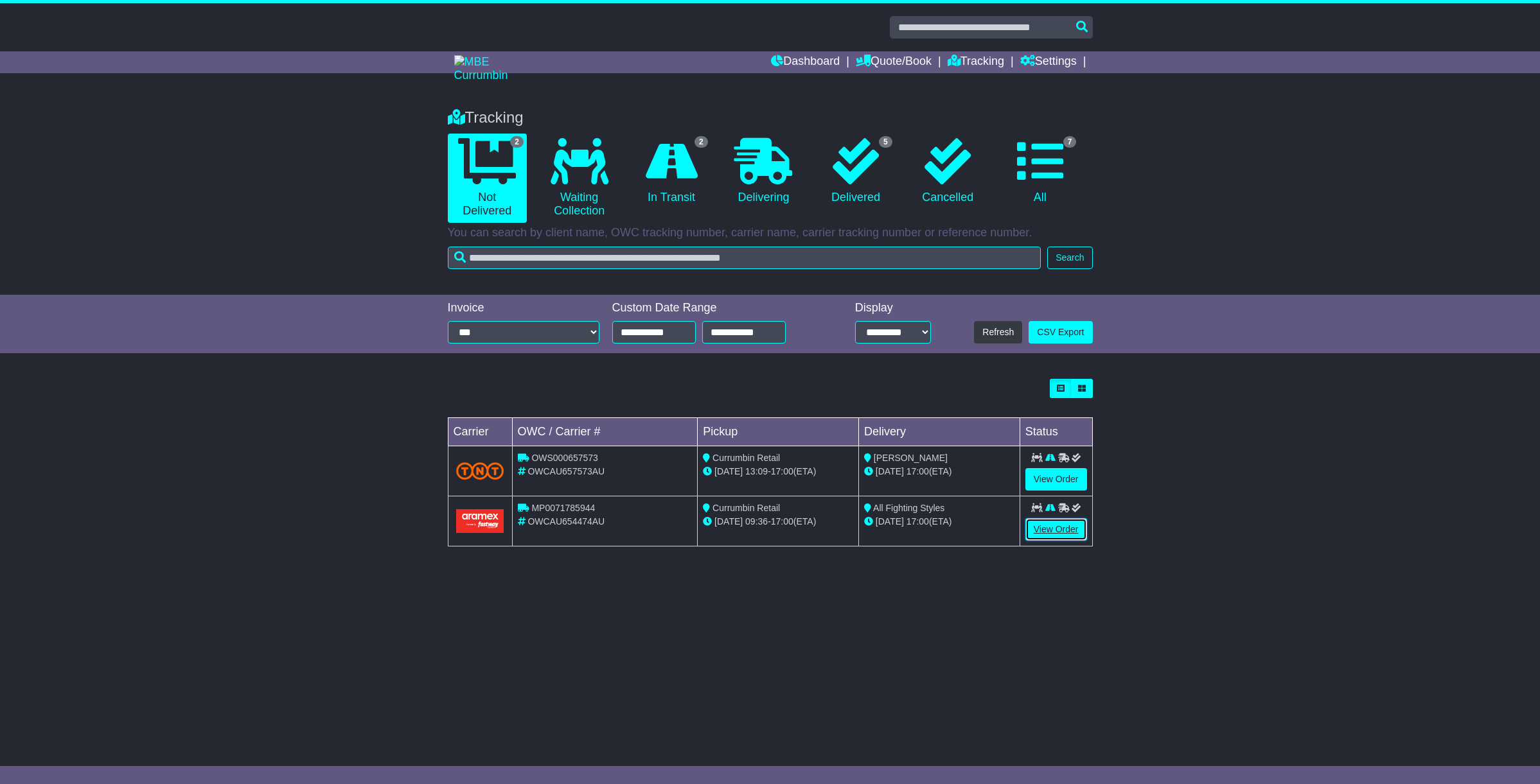
click at [1045, 533] on link "View Order" at bounding box center [1056, 529] width 61 height 23
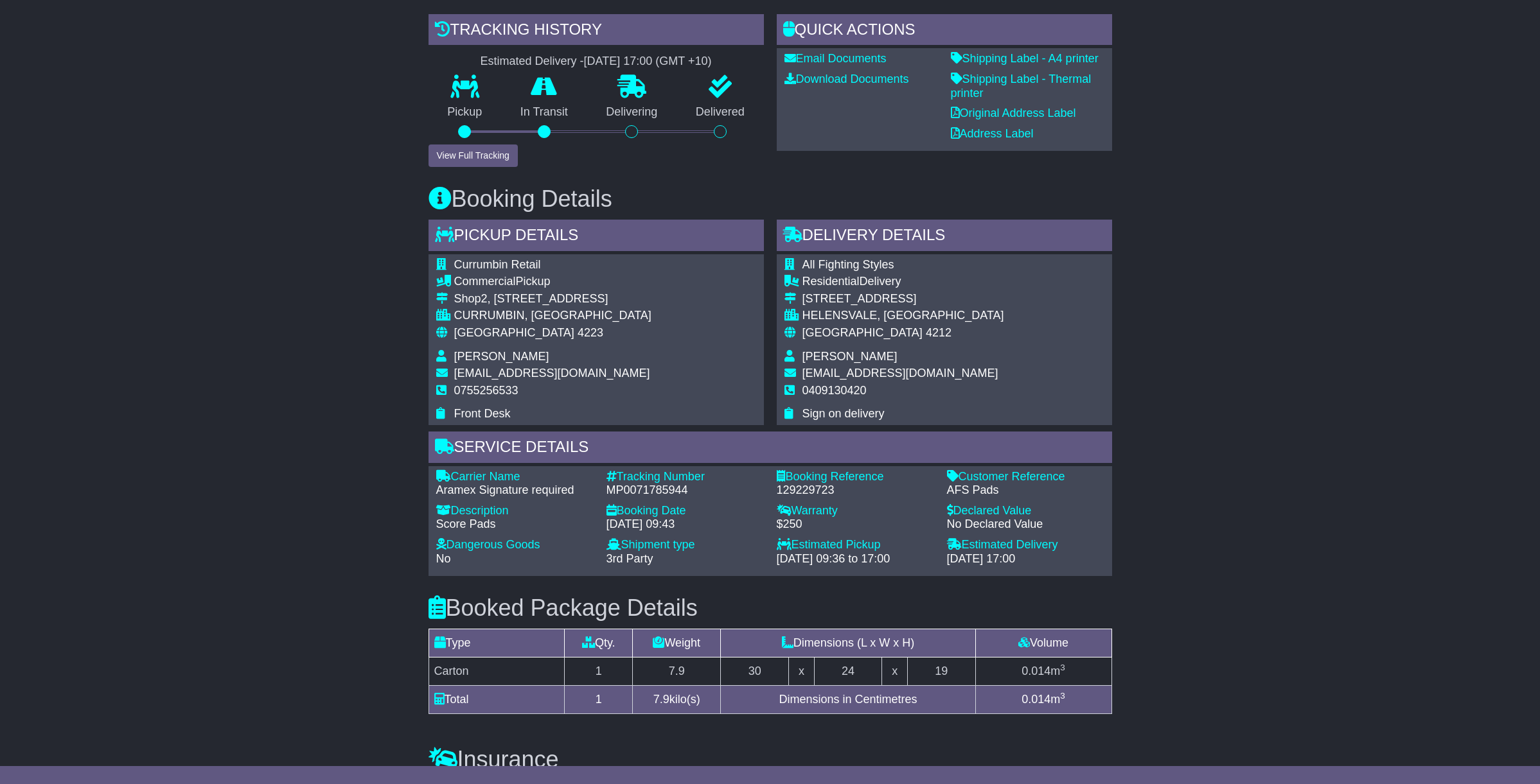
scroll to position [316, 0]
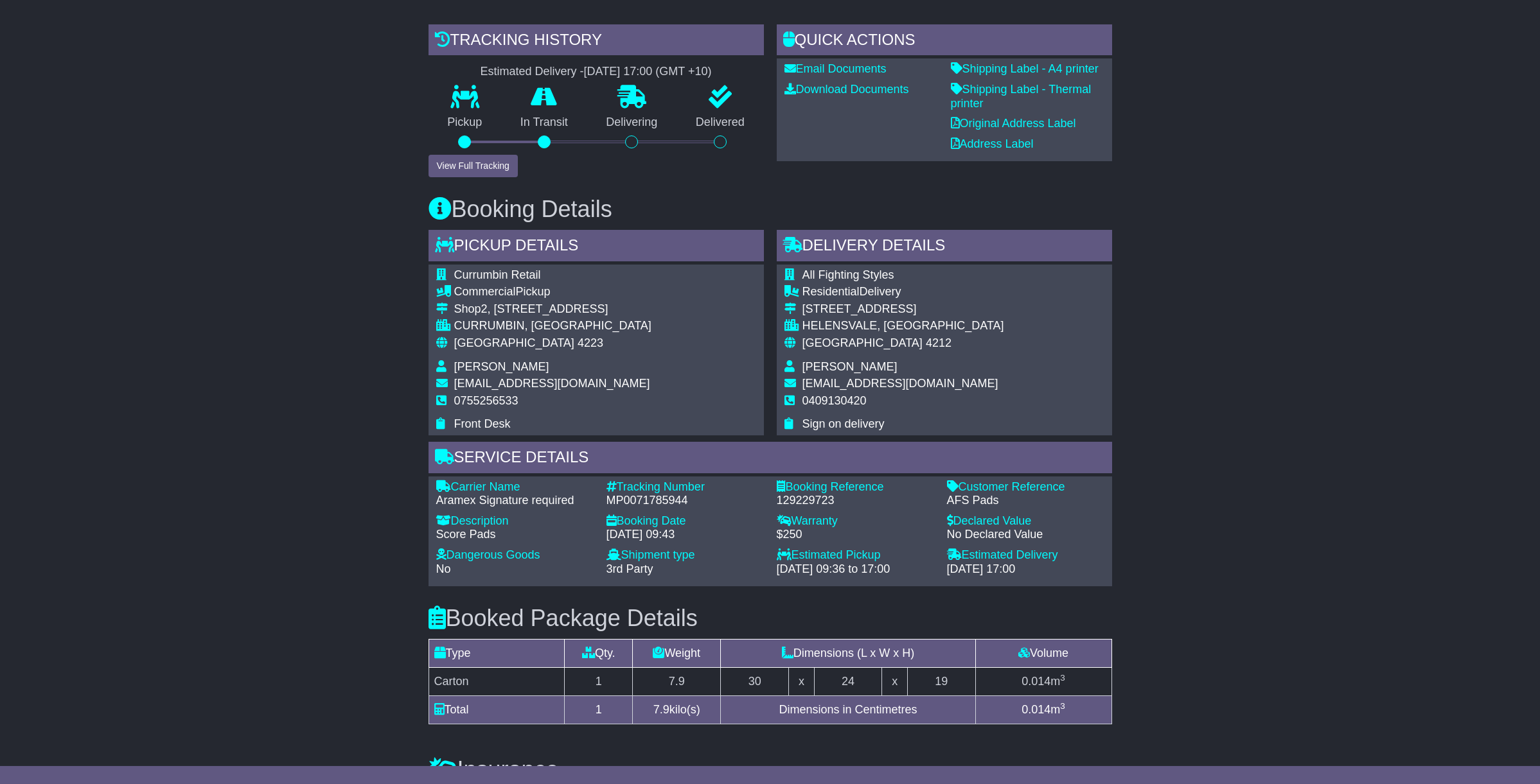
scroll to position [301, 0]
click at [472, 163] on button "View Full Tracking" at bounding box center [473, 166] width 89 height 23
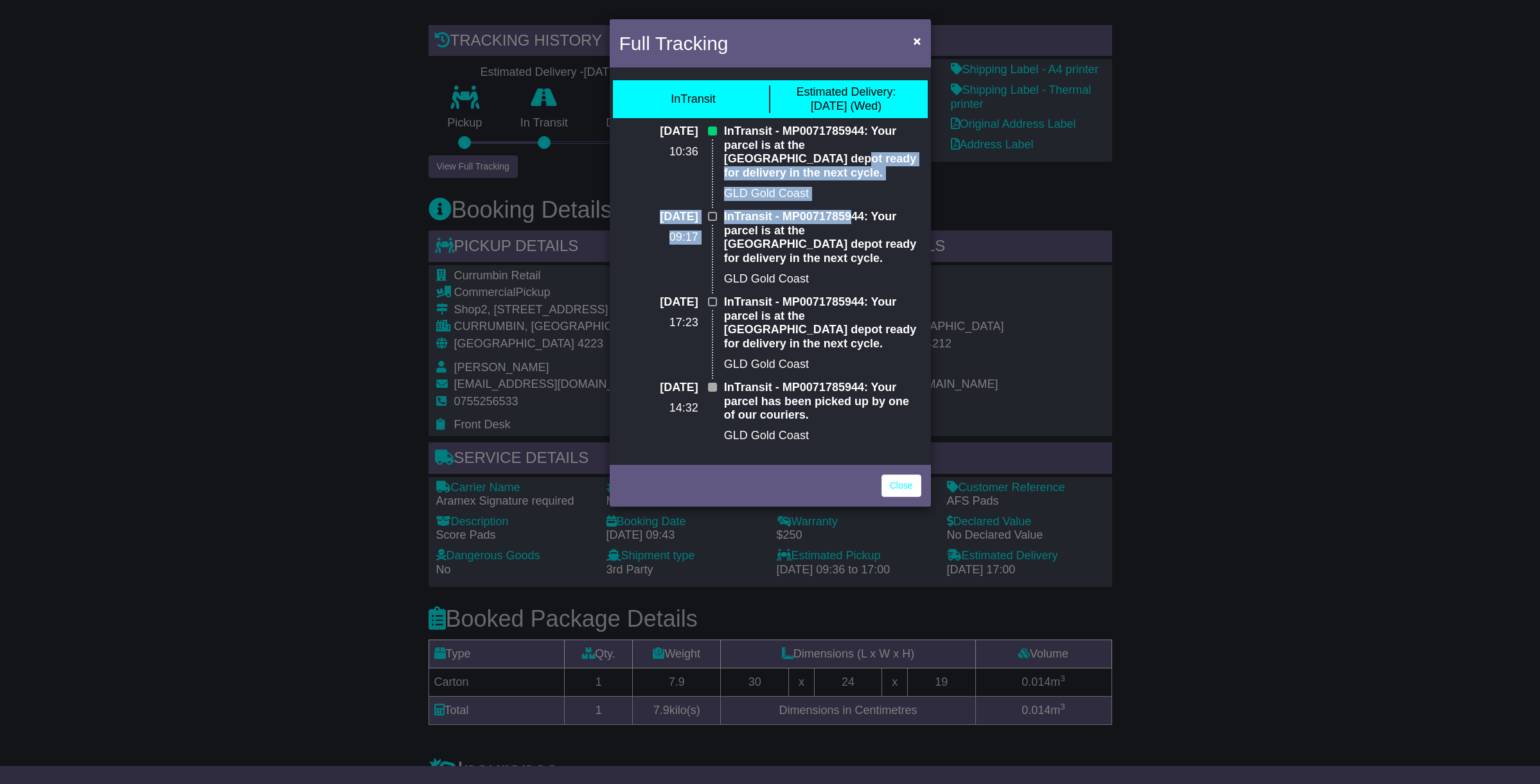
drag, startPoint x: 744, startPoint y: 160, endPoint x: 853, endPoint y: 200, distance: 116.1
click at [853, 200] on div "[DATE] 10:36 InTransit - MP0071785944: Your parcel is at the [GEOGRAPHIC_DATA] …" at bounding box center [770, 288] width 315 height 328
click at [853, 210] on p "InTransit - MP0071785944: Your parcel is at the [GEOGRAPHIC_DATA] depot ready f…" at bounding box center [822, 238] width 197 height 55
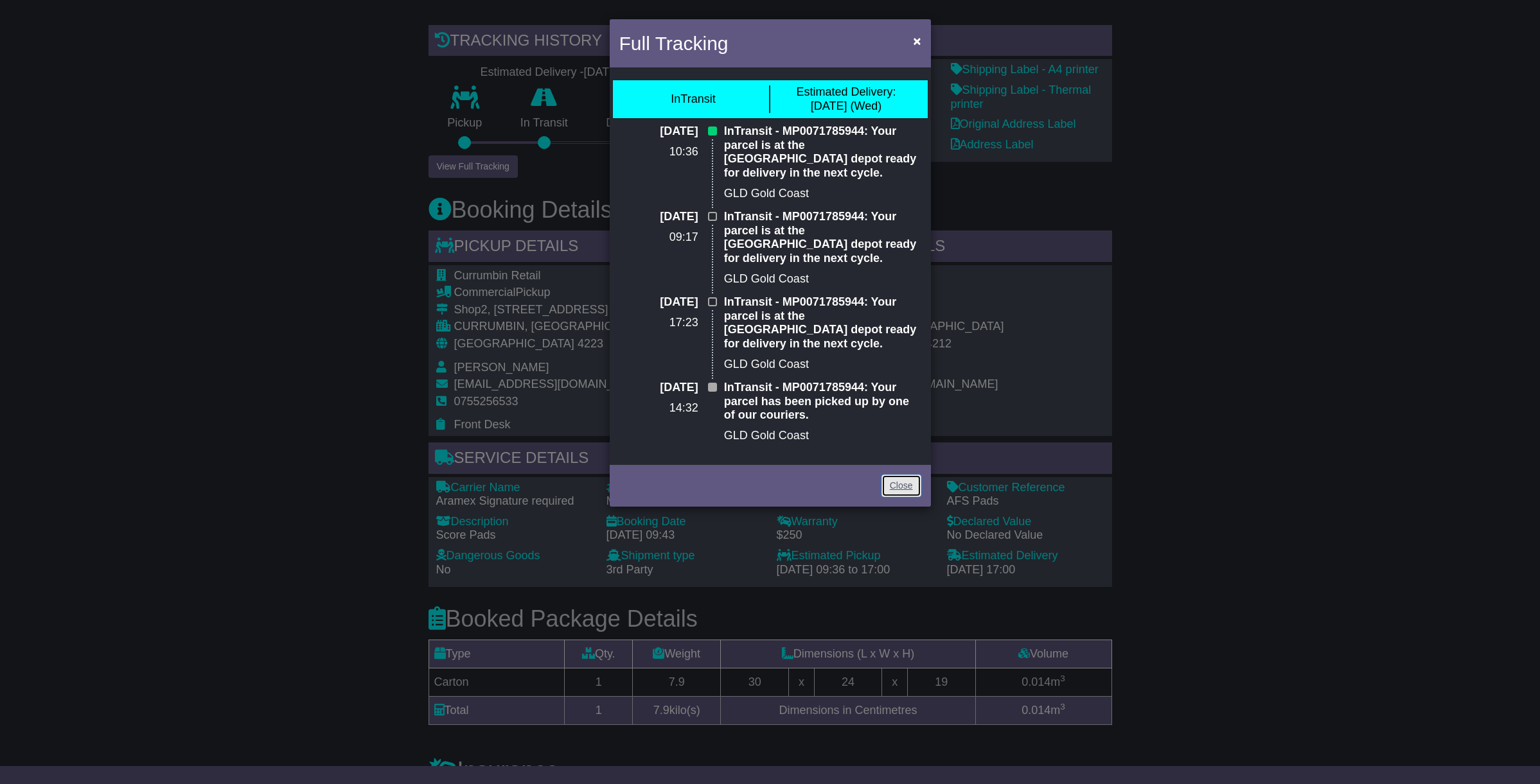
click at [903, 474] on link "Close" at bounding box center [901, 485] width 40 height 23
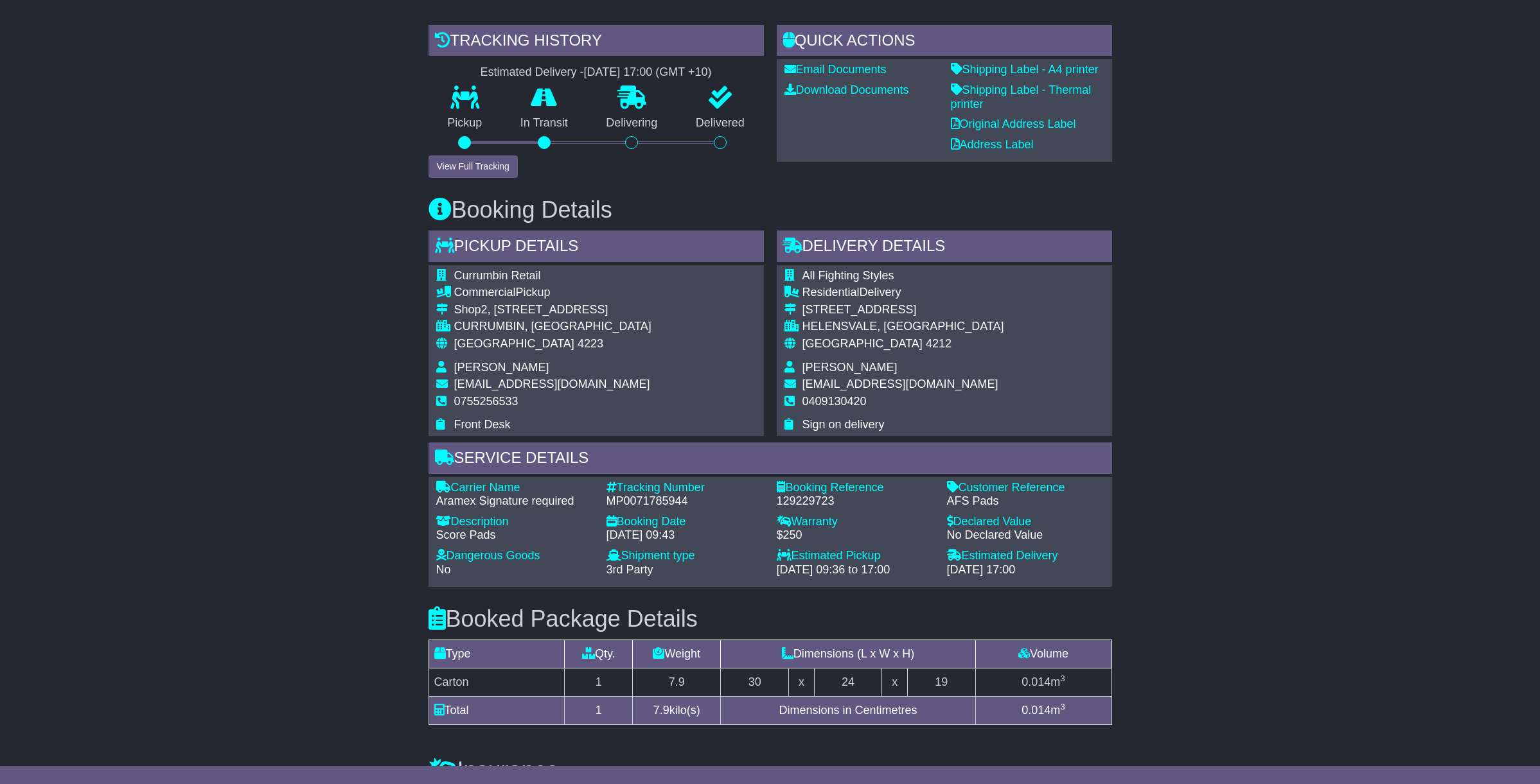
click at [1309, 423] on div "Email Download Tracking Pricing Insurance" at bounding box center [770, 479] width 1540 height 1081
click at [187, 232] on div "Email Download Tracking Pricing Insurance" at bounding box center [770, 479] width 1540 height 1081
